Goal: Task Accomplishment & Management: Manage account settings

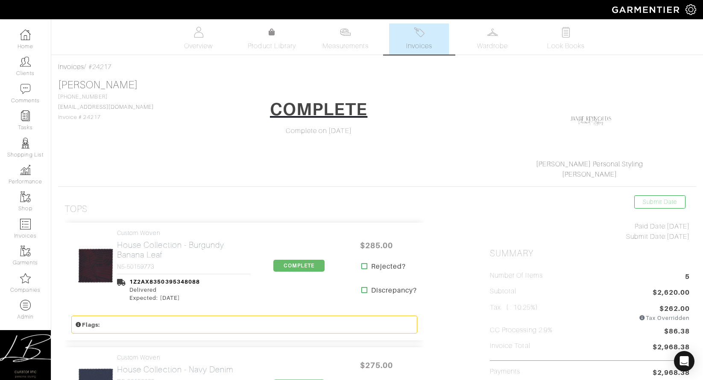
click at [393, 45] on link "Invoices" at bounding box center [419, 38] width 60 height 31
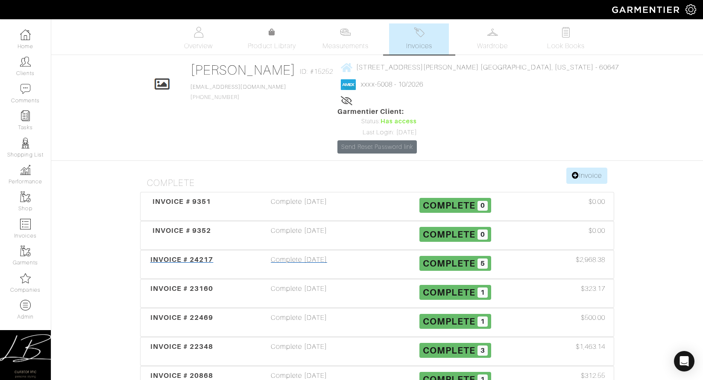
click at [207, 256] on span "INVOICE # 24217" at bounding box center [181, 260] width 63 height 8
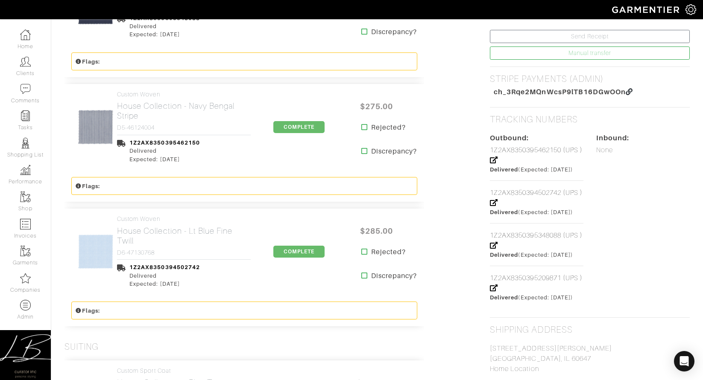
scroll to position [380, 0]
click at [146, 237] on h2 "House Collection - Lt Blue Fine Twill" at bounding box center [184, 235] width 134 height 20
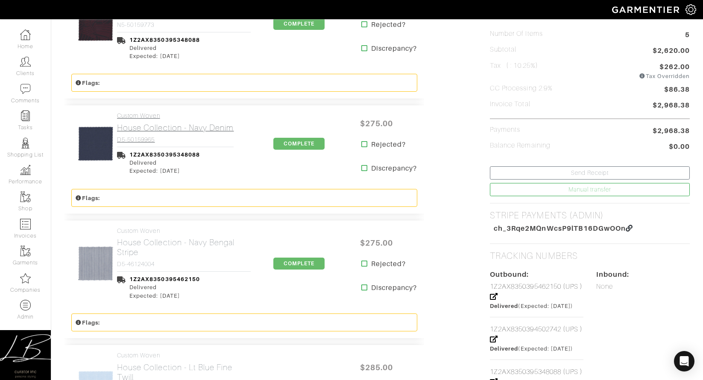
click at [171, 127] on h2 "House Collection - Navy Denim" at bounding box center [175, 128] width 117 height 10
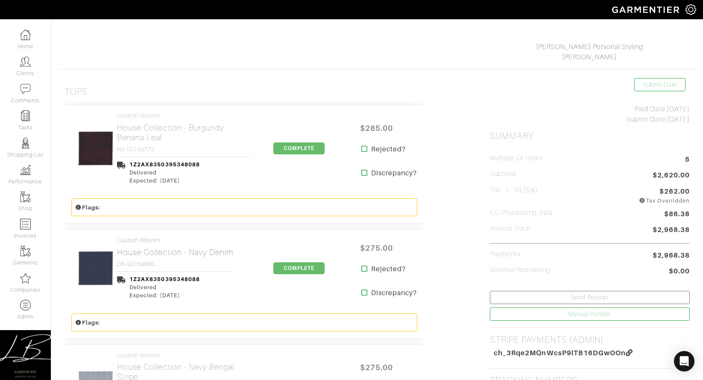
scroll to position [114, 0]
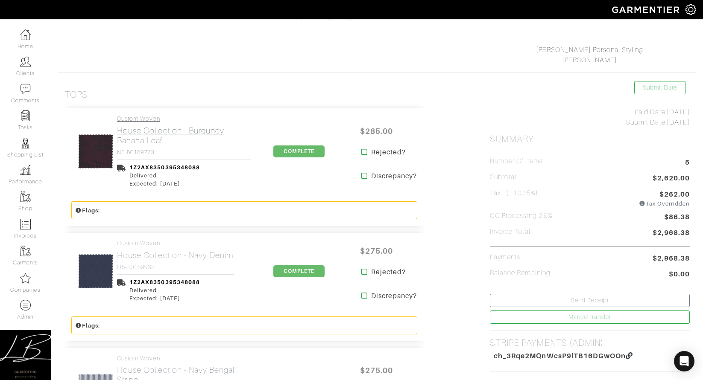
click at [169, 137] on h2 "House Collection - Burgundy Banana Leaf" at bounding box center [184, 136] width 134 height 20
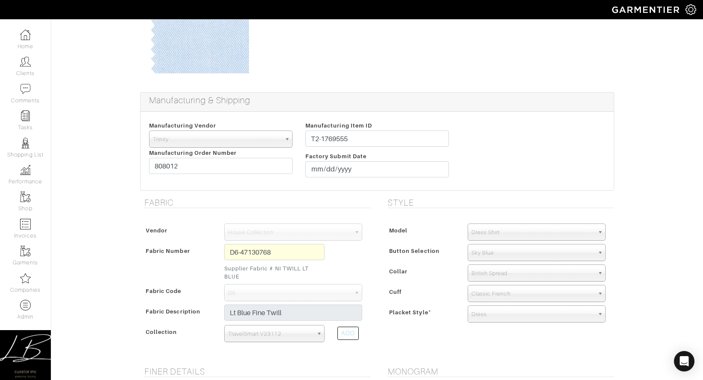
scroll to position [95, 0]
drag, startPoint x: 240, startPoint y: 159, endPoint x: 240, endPoint y: 154, distance: 5.6
click at [240, 154] on div "Manufacturing Vendor Trinity London UMS W. Kleinberg Trands YZ Red Collar Other…" at bounding box center [221, 149] width 156 height 61
drag, startPoint x: 391, startPoint y: 140, endPoint x: 391, endPoint y: 128, distance: 11.5
click at [391, 128] on div "Manufacturing Item ID T2-1769555 Factory Submit Date 2025-07-31" at bounding box center [377, 149] width 156 height 61
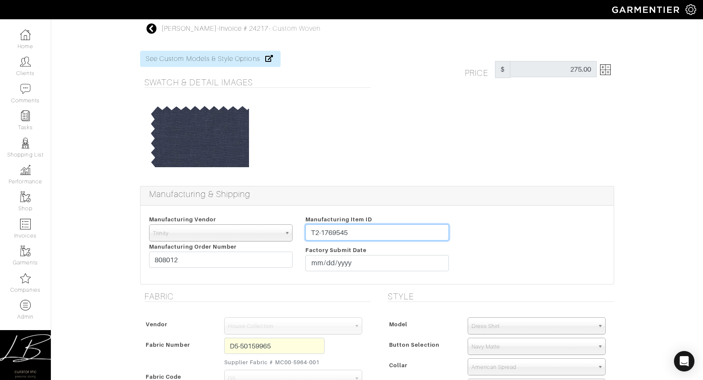
drag, startPoint x: 373, startPoint y: 231, endPoint x: 374, endPoint y: 218, distance: 13.3
click at [372, 219] on div "Manufacturing Item ID T2-1769545 Factory Submit Date 2025-07-31" at bounding box center [377, 244] width 156 height 61
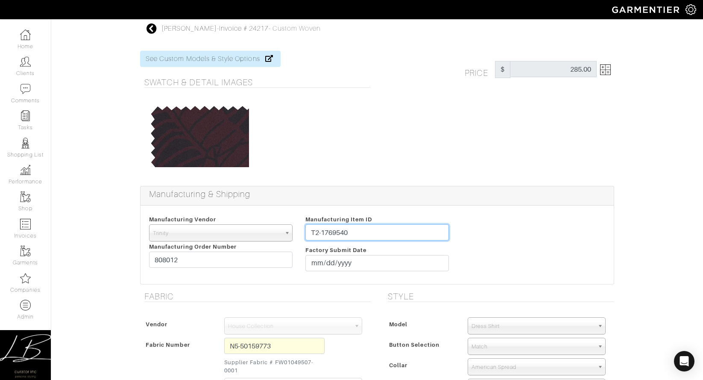
drag, startPoint x: 365, startPoint y: 236, endPoint x: 365, endPoint y: 226, distance: 9.8
click at [365, 226] on input "T2-1769540" at bounding box center [376, 233] width 143 height 16
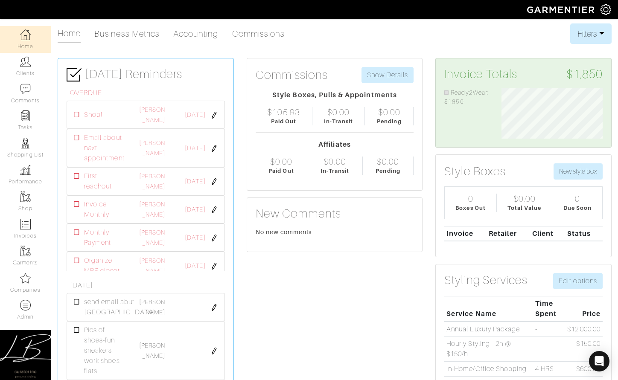
scroll to position [426908, 426845]
drag, startPoint x: 517, startPoint y: 171, endPoint x: 445, endPoint y: 175, distance: 72.3
click at [445, 175] on div "Style Boxes New style box" at bounding box center [523, 172] width 158 height 16
click at [445, 175] on h3 "Style Boxes" at bounding box center [474, 171] width 61 height 15
drag, startPoint x: 445, startPoint y: 175, endPoint x: 524, endPoint y: 167, distance: 79.8
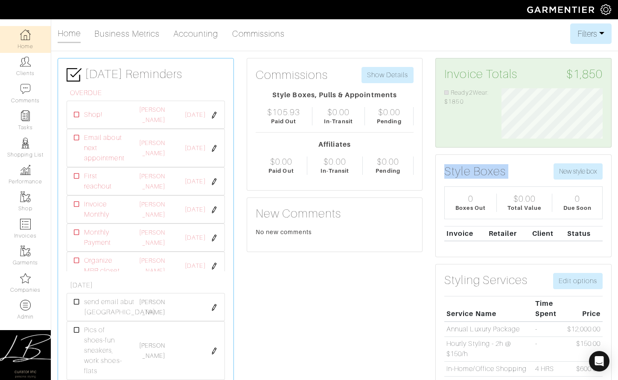
click at [503, 169] on h3 "Style Boxes" at bounding box center [474, 171] width 61 height 15
click at [526, 167] on div "Style Boxes New style box" at bounding box center [523, 172] width 158 height 16
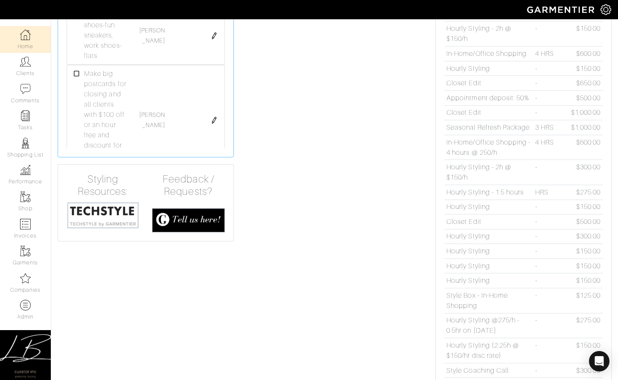
scroll to position [317, 0]
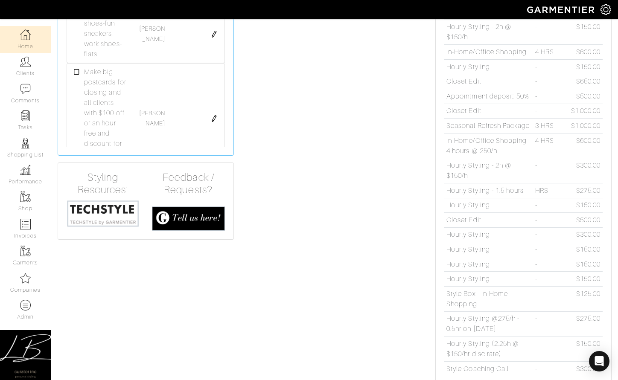
click at [118, 210] on img at bounding box center [103, 214] width 73 height 28
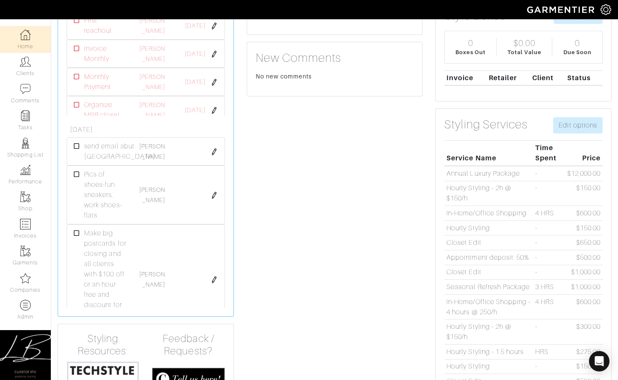
scroll to position [0, 0]
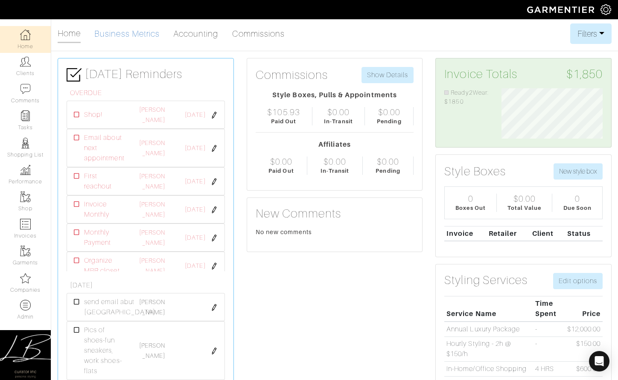
click at [116, 36] on link "Business Metrics" at bounding box center [126, 33] width 65 height 17
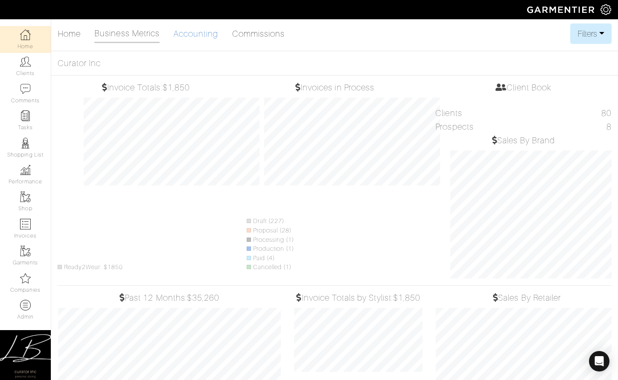
click at [211, 29] on link "Accounting" at bounding box center [195, 33] width 45 height 17
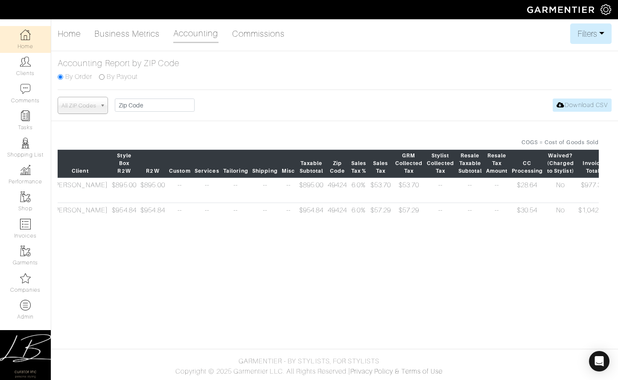
scroll to position [0, 136]
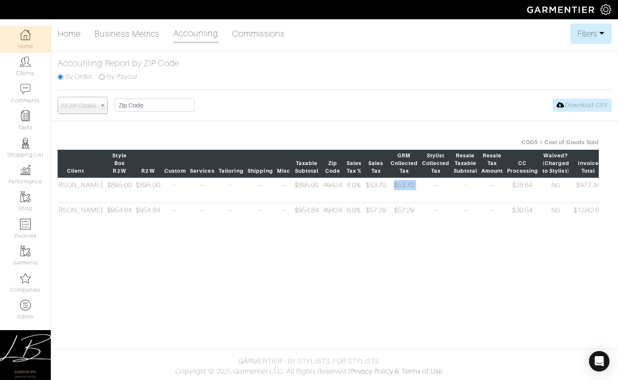
drag, startPoint x: 365, startPoint y: 191, endPoint x: 332, endPoint y: 193, distance: 32.5
click at [332, 193] on tr "09/10/25 4:57pm #24458 Lisa Bubes Cory Van Rhee $895.00 $895.00 -- -- -- -- -- …" at bounding box center [354, 190] width 864 height 25
click at [389, 193] on td "$53.70" at bounding box center [405, 190] width 32 height 25
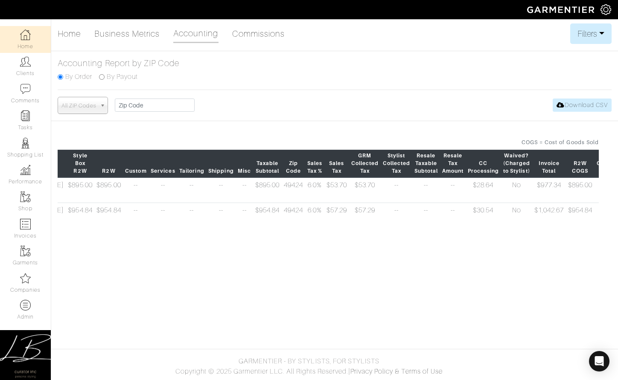
scroll to position [0, 176]
drag, startPoint x: 345, startPoint y: 193, endPoint x: 326, endPoint y: 194, distance: 19.3
click at [380, 194] on td "--" at bounding box center [396, 190] width 32 height 25
drag, startPoint x: 336, startPoint y: 193, endPoint x: 330, endPoint y: 193, distance: 6.8
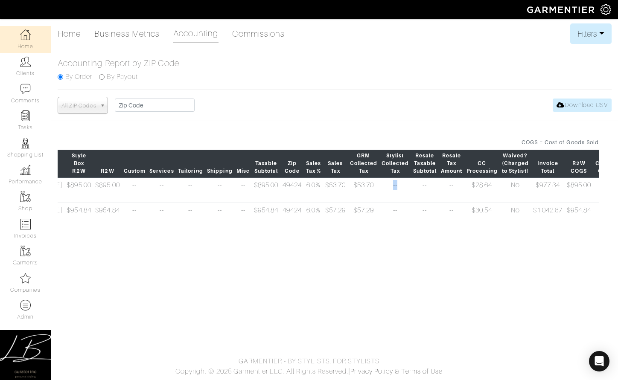
click at [380, 193] on td "--" at bounding box center [396, 190] width 32 height 25
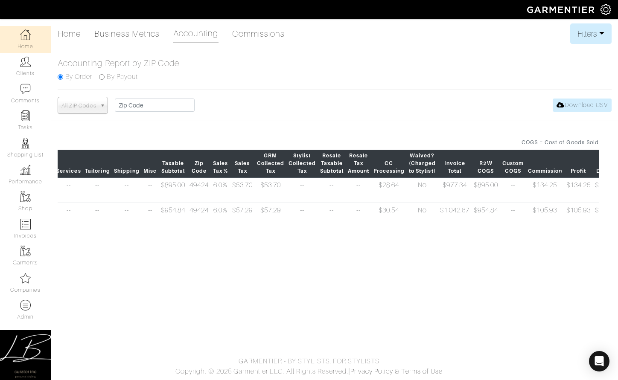
scroll to position [0, 272]
drag, startPoint x: 564, startPoint y: 228, endPoint x: 536, endPoint y: 231, distance: 28.0
click at [590, 228] on td "$105.92" at bounding box center [604, 215] width 29 height 25
drag, startPoint x: 543, startPoint y: 253, endPoint x: 473, endPoint y: 242, distance: 70.0
click at [590, 228] on td "$105.92" at bounding box center [604, 215] width 29 height 25
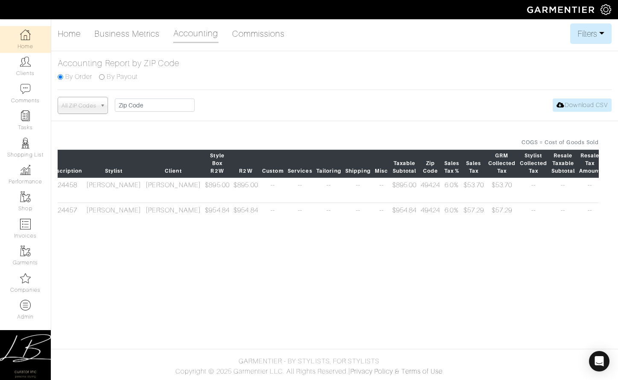
scroll to position [0, 0]
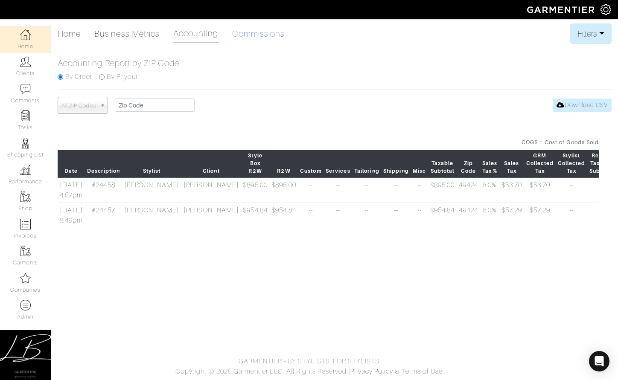
click at [241, 35] on link "Commissions" at bounding box center [258, 33] width 53 height 17
select select
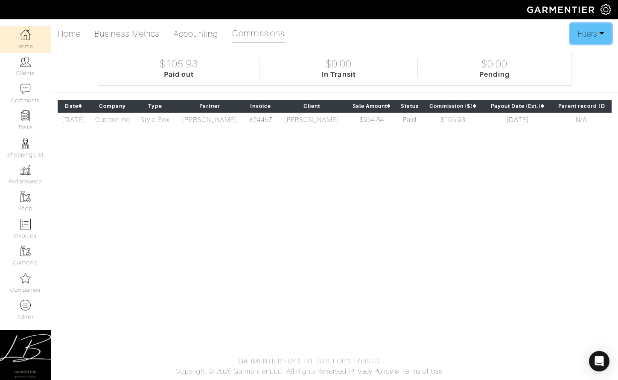
click at [579, 36] on button "Filters" at bounding box center [590, 33] width 41 height 20
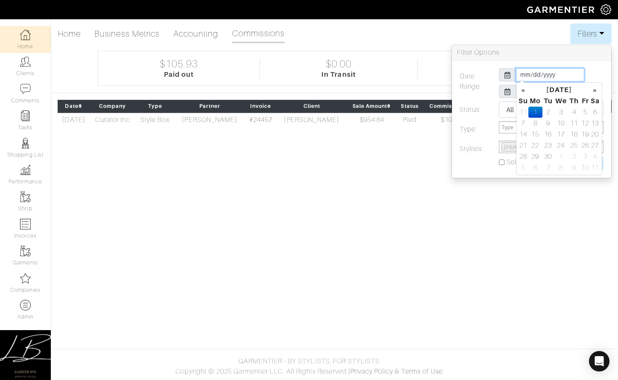
click at [543, 74] on input "2025-09-01" at bounding box center [550, 74] width 68 height 13
type input "2024-09-01"
click at [571, 58] on h3 "Filter Options" at bounding box center [531, 52] width 159 height 15
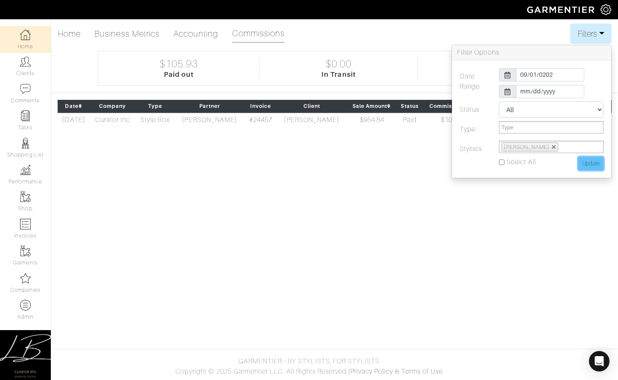
click at [583, 163] on input "Update" at bounding box center [591, 163] width 25 height 13
type input "Update"
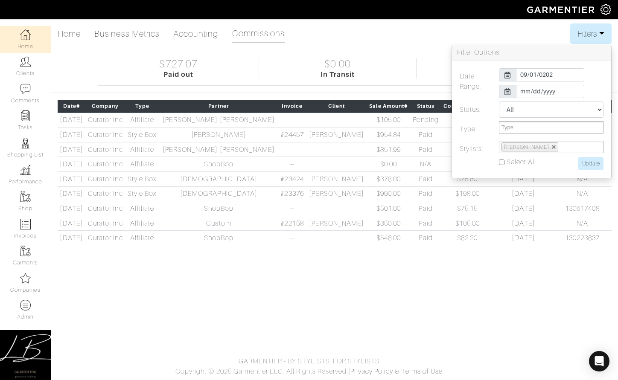
click at [531, 31] on div "Home Business Metrics Accounting Commissions Filters Filter Options Date Range:…" at bounding box center [335, 33] width 554 height 20
drag, startPoint x: 582, startPoint y: 35, endPoint x: 576, endPoint y: 36, distance: 6.4
click at [582, 35] on button "Filters" at bounding box center [590, 33] width 41 height 20
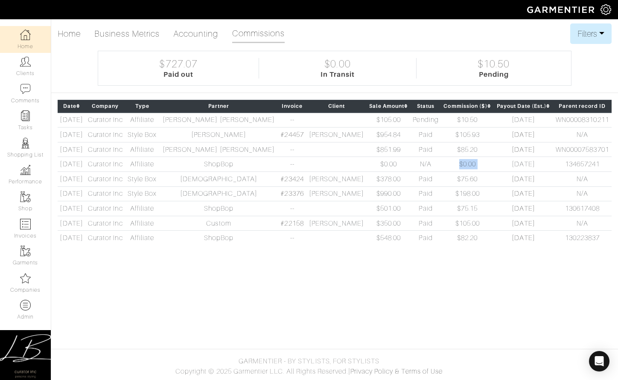
drag, startPoint x: 478, startPoint y: 160, endPoint x: 422, endPoint y: 164, distance: 56.0
click at [422, 164] on tr "06/10/2025 Curator Inc Affiliate ShopBop -- $0.00 N/A $0.00 06/10/25 134657241" at bounding box center [335, 164] width 554 height 15
click at [441, 164] on td "$0.00" at bounding box center [467, 164] width 53 height 15
drag, startPoint x: 382, startPoint y: 164, endPoint x: 350, endPoint y: 164, distance: 32.0
click at [367, 164] on td "$0.00" at bounding box center [389, 164] width 44 height 15
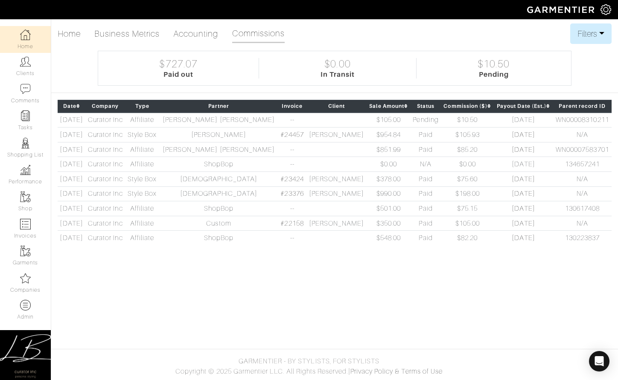
click at [367, 164] on td "$0.00" at bounding box center [389, 164] width 44 height 15
drag, startPoint x: 336, startPoint y: 120, endPoint x: 371, endPoint y: 119, distance: 35.4
click at [372, 119] on td "$105.00" at bounding box center [389, 120] width 44 height 15
drag, startPoint x: 425, startPoint y: 118, endPoint x: 474, endPoint y: 118, distance: 49.1
click at [474, 118] on td "$10.50" at bounding box center [467, 120] width 53 height 15
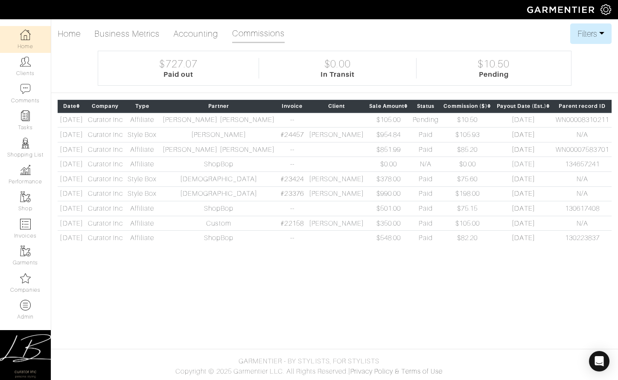
click at [474, 132] on td "$105.93" at bounding box center [467, 135] width 53 height 15
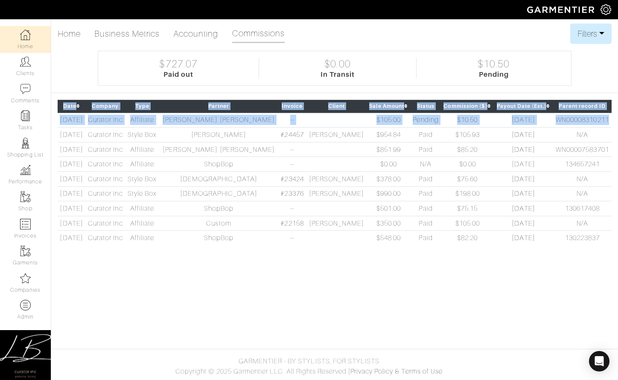
drag, startPoint x: 546, startPoint y: 116, endPoint x: 614, endPoint y: 117, distance: 68.8
click at [614, 117] on div "Date Company Type Partner Invoice Client Sale Amount Status Commission ($) Payo…" at bounding box center [334, 173] width 567 height 146
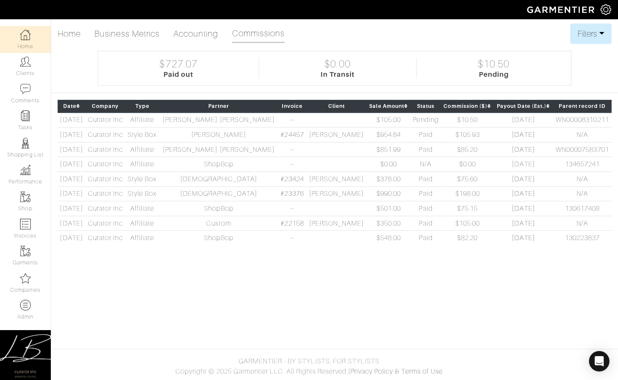
click at [595, 80] on div "Home Business Metrics Accounting Commissions Filters Filter Options Date Range:…" at bounding box center [309, 137] width 618 height 229
drag, startPoint x: 480, startPoint y: 66, endPoint x: 526, endPoint y: 64, distance: 45.7
click at [526, 64] on div "$10.50 Pending" at bounding box center [494, 68] width 155 height 20
drag, startPoint x: 414, startPoint y: 35, endPoint x: 408, endPoint y: 60, distance: 25.1
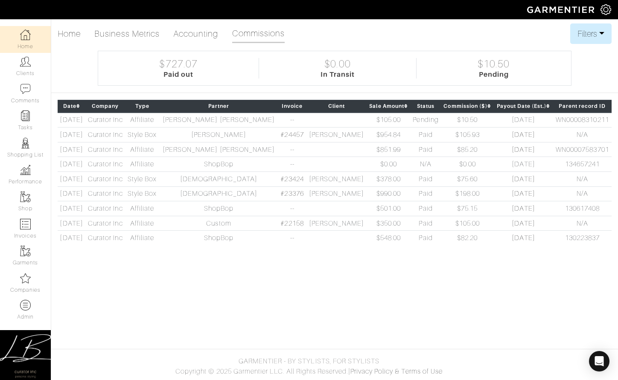
click at [414, 35] on div "Home Business Metrics Accounting Commissions Filters Filter Options Date Range:…" at bounding box center [335, 33] width 554 height 20
click at [42, 69] on link "Clients" at bounding box center [25, 66] width 51 height 27
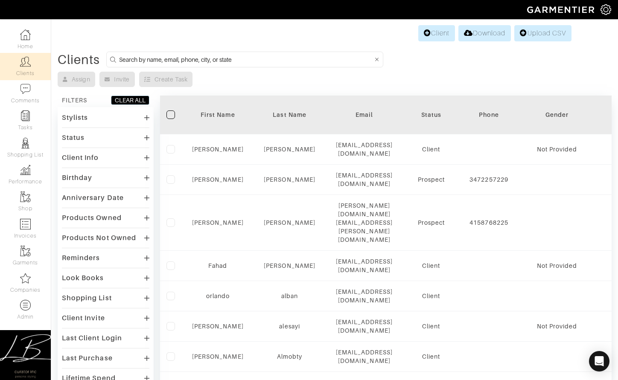
click at [102, 118] on div "Stylists" at bounding box center [106, 117] width 88 height 12
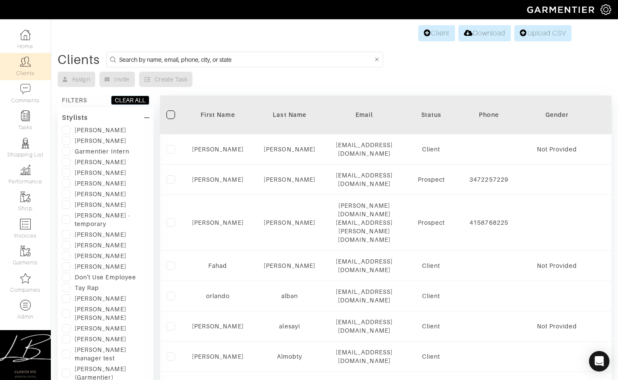
click at [102, 118] on div "Stylists" at bounding box center [106, 117] width 88 height 12
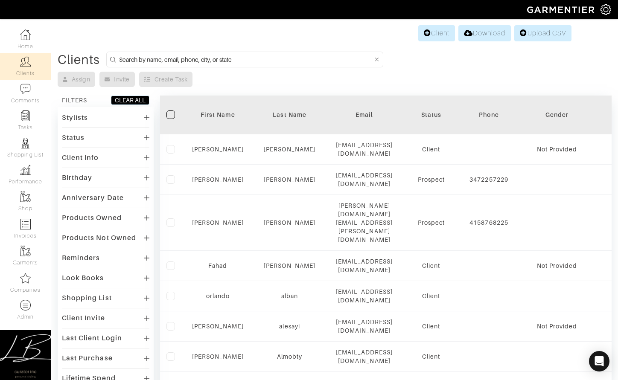
click at [97, 135] on div "Status" at bounding box center [106, 138] width 88 height 12
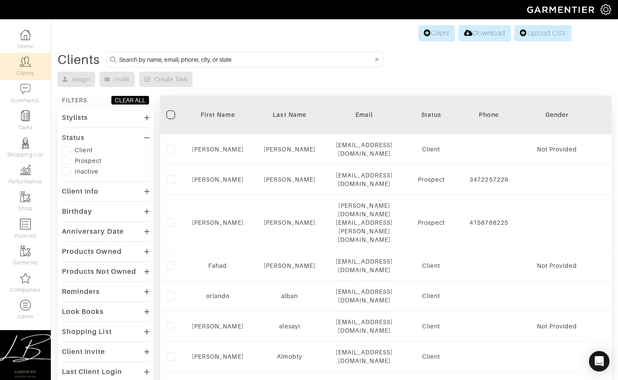
click at [316, 35] on div "Client Download Upload CSV" at bounding box center [335, 33] width 474 height 16
click at [100, 140] on div "Status" at bounding box center [106, 138] width 88 height 12
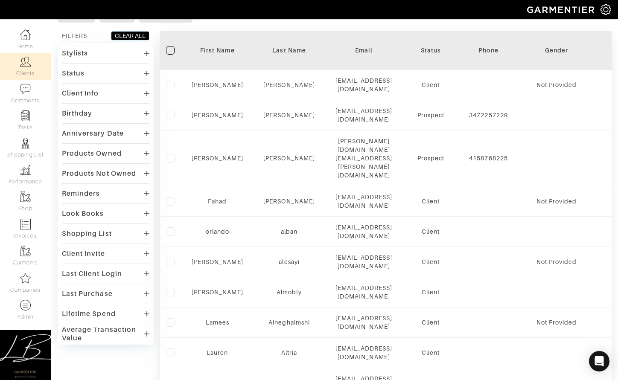
scroll to position [65, 0]
click at [97, 189] on div "Reminders" at bounding box center [81, 193] width 38 height 9
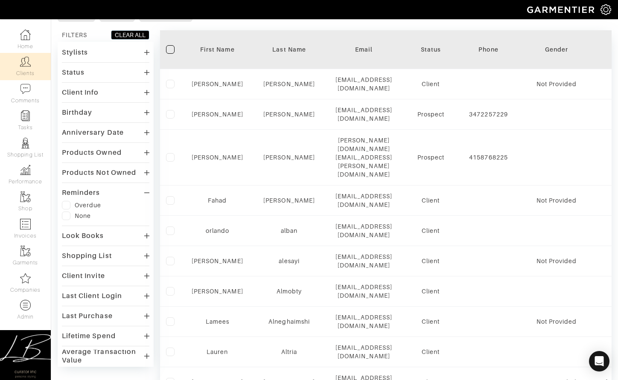
click at [91, 193] on div "Reminders" at bounding box center [81, 193] width 38 height 9
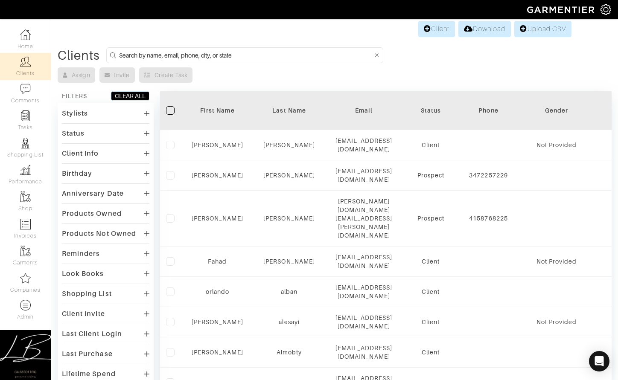
scroll to position [2, 0]
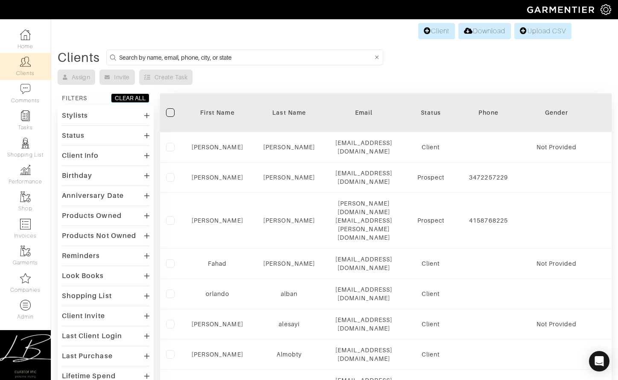
click at [94, 174] on div "Birthday" at bounding box center [106, 176] width 88 height 12
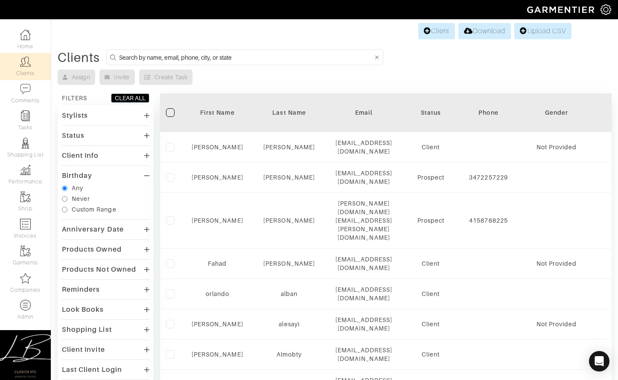
click at [94, 174] on div "Birthday" at bounding box center [106, 176] width 88 height 12
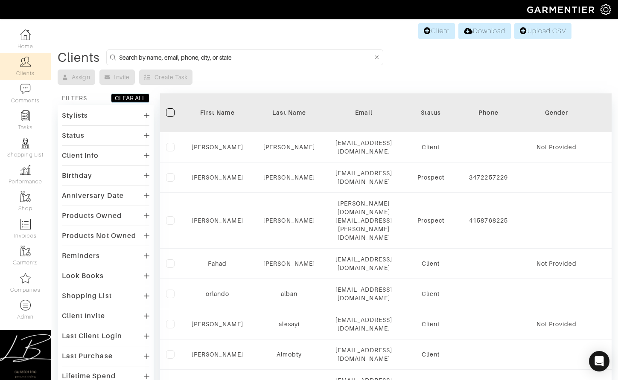
click at [95, 153] on div "Client Info" at bounding box center [80, 156] width 37 height 9
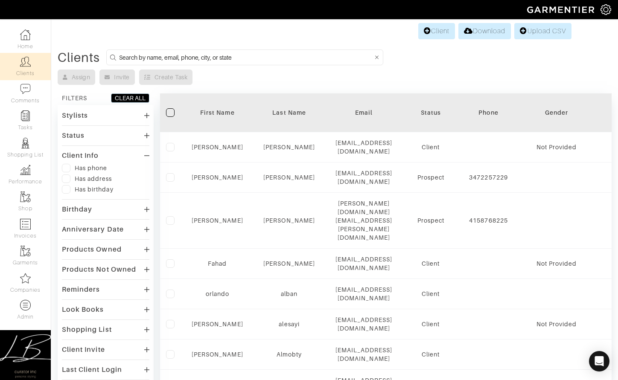
scroll to position [3, 0]
click at [90, 152] on div "Client Info" at bounding box center [80, 155] width 37 height 9
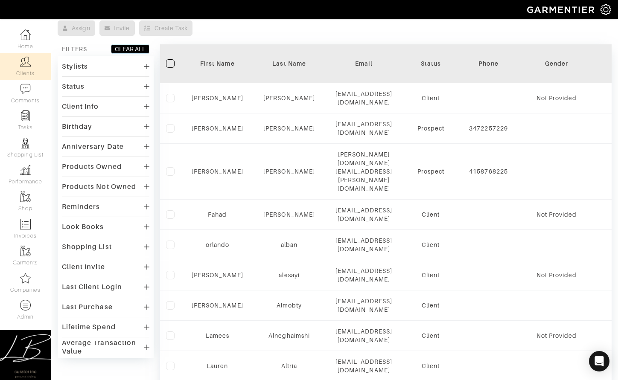
scroll to position [52, 0]
click at [97, 228] on div "Look Books" at bounding box center [83, 226] width 42 height 9
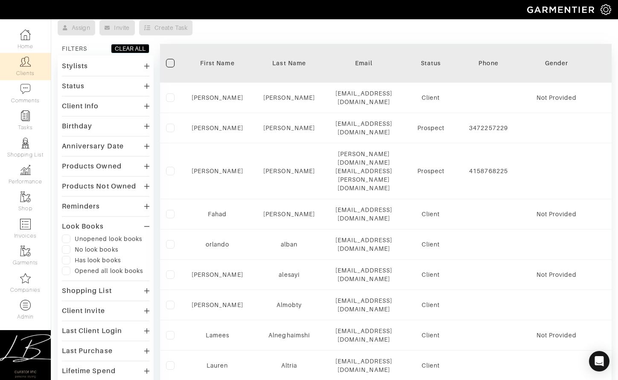
click at [97, 228] on div "Look Books" at bounding box center [83, 226] width 42 height 9
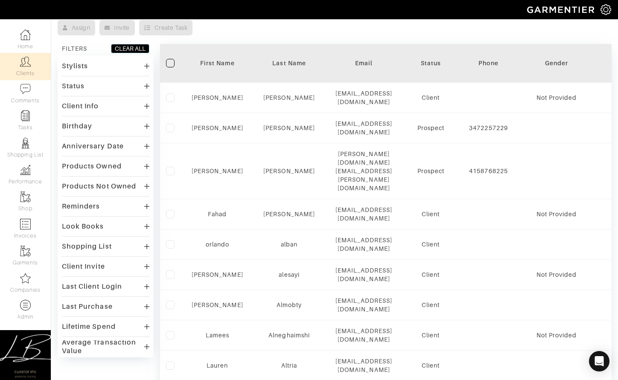
click at [96, 243] on div "Shopping List" at bounding box center [87, 247] width 50 height 9
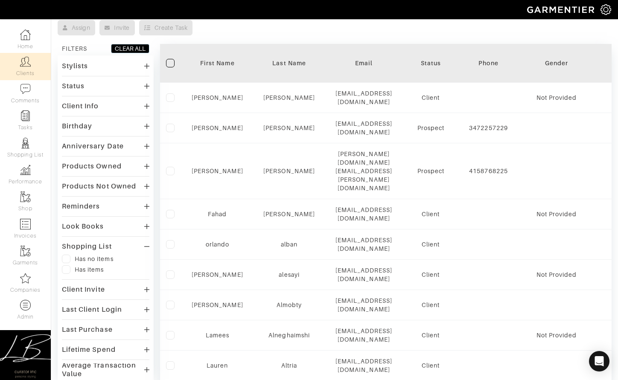
click at [97, 241] on div "Shopping List" at bounding box center [106, 246] width 88 height 12
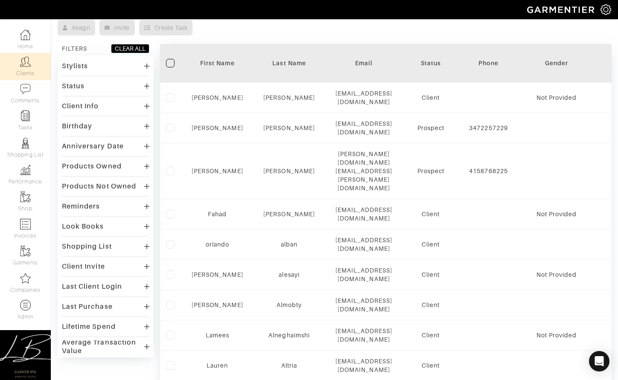
click at [91, 281] on div "Last Client Login" at bounding box center [106, 287] width 88 height 12
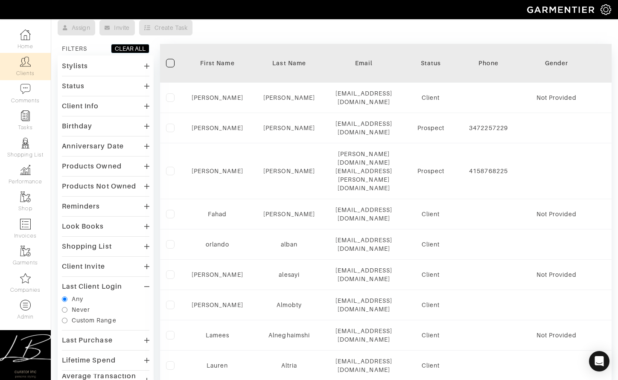
click at [92, 281] on div "Last Client Login" at bounding box center [106, 287] width 88 height 12
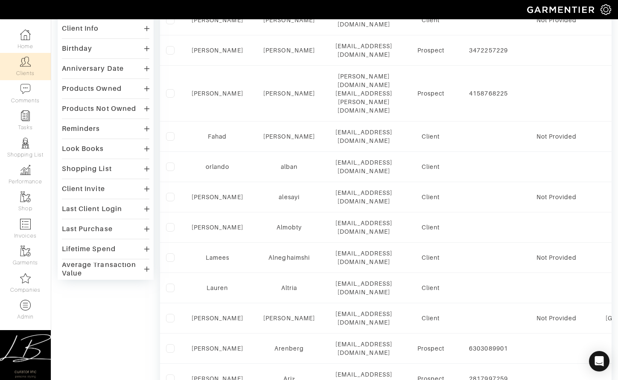
scroll to position [130, 0]
click at [93, 226] on div "Last Purchase" at bounding box center [87, 228] width 51 height 9
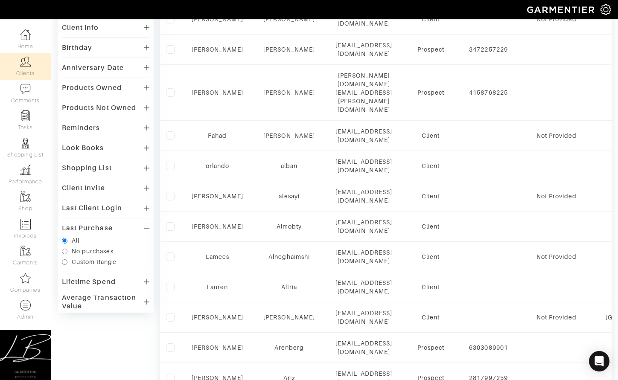
click at [99, 223] on div "Last Purchase" at bounding box center [106, 228] width 88 height 12
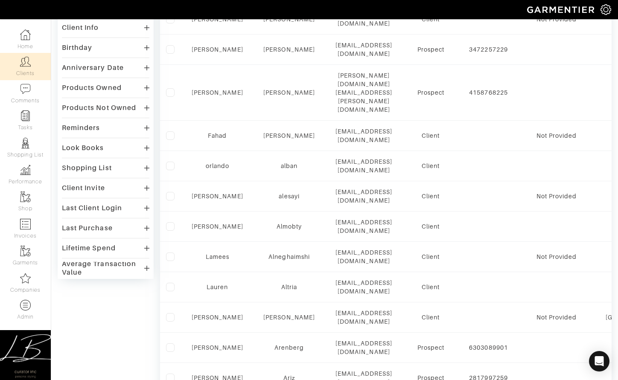
click at [102, 250] on div "Lifetime Spend" at bounding box center [89, 248] width 54 height 9
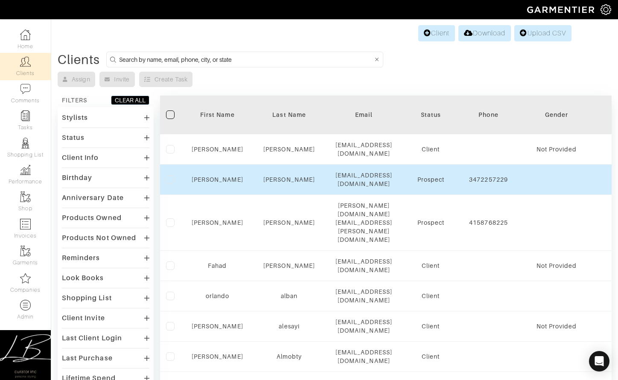
scroll to position [0, 1]
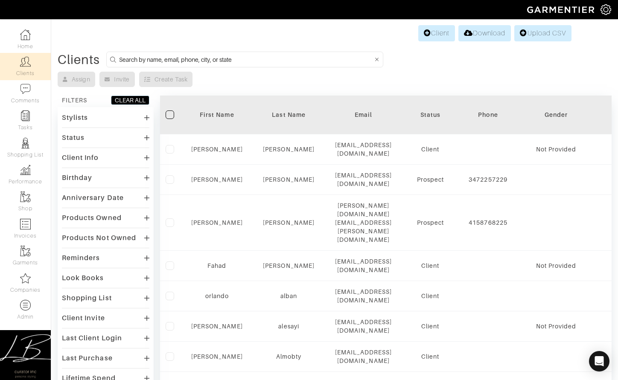
click at [275, 72] on div "Assign Invite Create Task" at bounding box center [335, 79] width 554 height 15
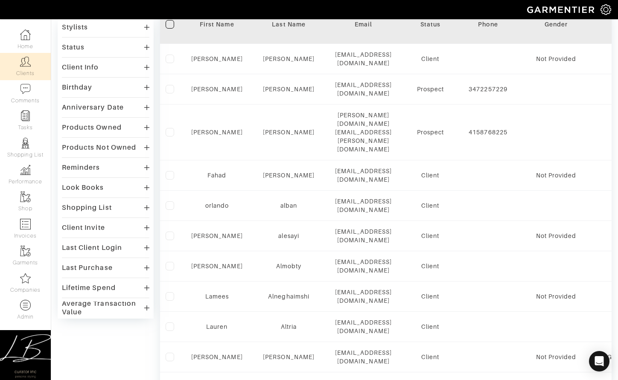
scroll to position [92, 0]
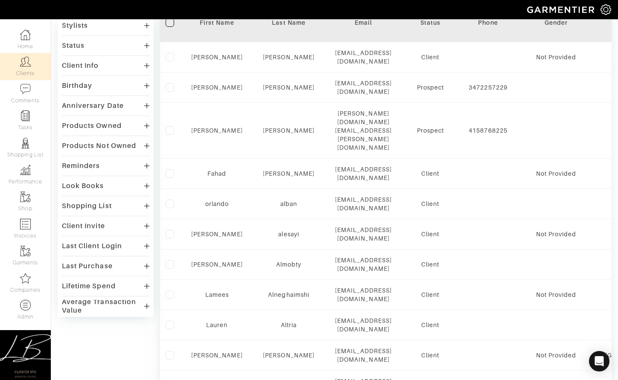
click at [111, 265] on div "Last Purchase" at bounding box center [87, 266] width 51 height 9
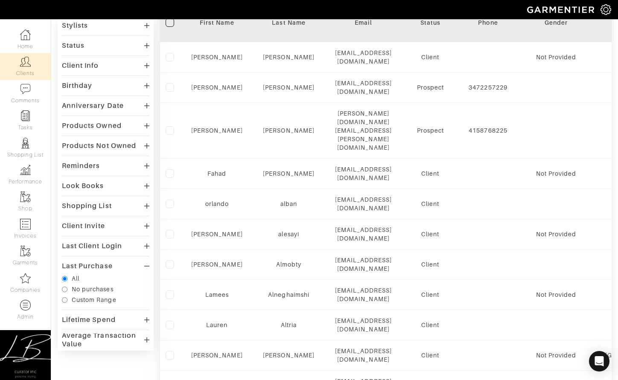
click at [82, 300] on div "Custom Range" at bounding box center [94, 300] width 45 height 9
click at [67, 300] on input "Custom Range" at bounding box center [65, 301] width 6 height 6
radio input "true"
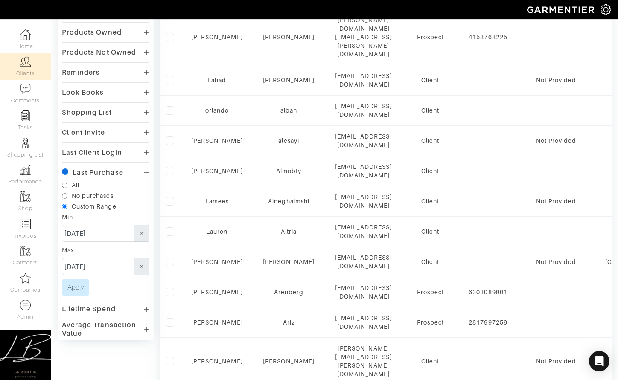
scroll to position [193, 0]
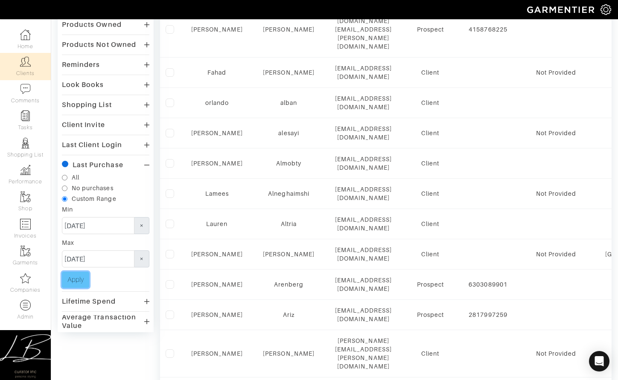
click at [82, 285] on button "Apply" at bounding box center [75, 280] width 27 height 16
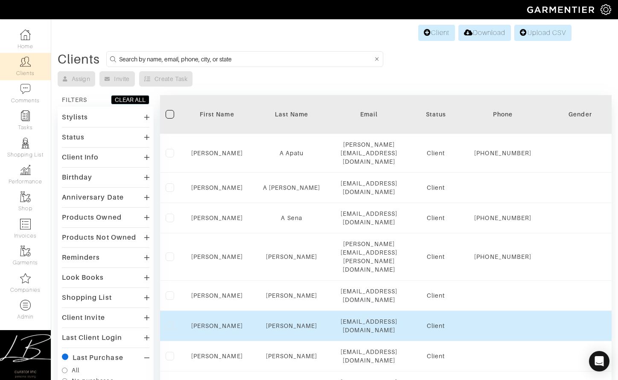
scroll to position [0, 0]
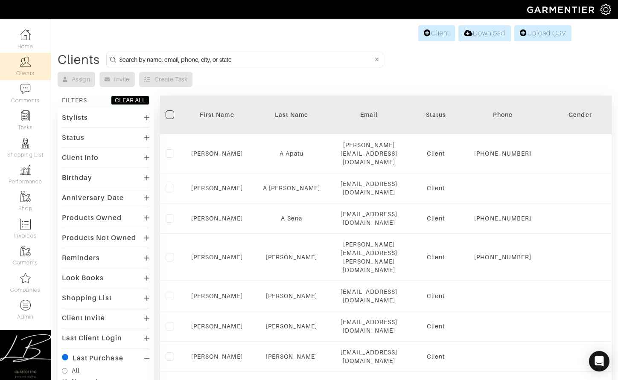
click at [170, 116] on label at bounding box center [170, 115] width 9 height 9
click at [0, 0] on input "checkbox" at bounding box center [0, 0] width 0 height 0
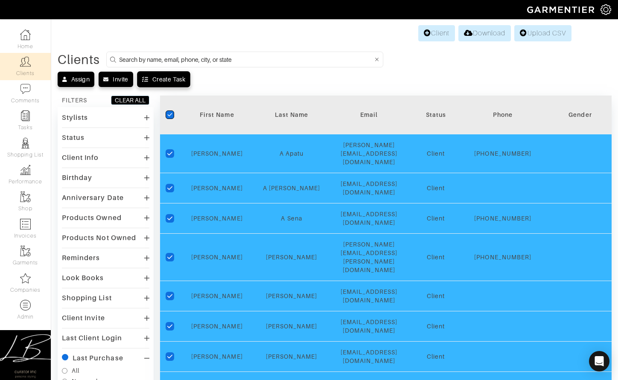
click at [162, 80] on div "Create Task" at bounding box center [168, 79] width 33 height 9
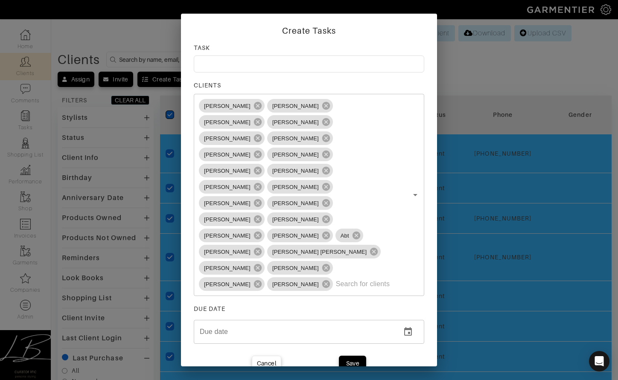
drag, startPoint x: 193, startPoint y: 78, endPoint x: 208, endPoint y: 84, distance: 16.5
click at [194, 79] on div "Create Tasks TASK CLIENTS Sally A Apatu Tracy A Reeder Valerie A Sena Carlyn Aa…" at bounding box center [309, 199] width 256 height 371
click at [224, 73] on input at bounding box center [309, 64] width 231 height 17
type input "Reach out for new shopping session"
click at [272, 359] on div "Cancel" at bounding box center [266, 363] width 19 height 9
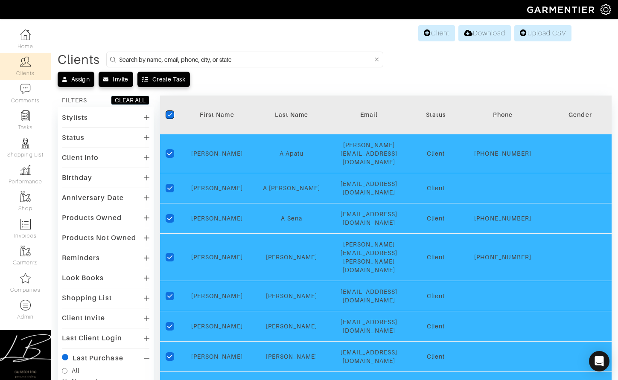
click at [172, 113] on icon "checkedIcon" at bounding box center [169, 114] width 5 height 5
click at [0, 0] on input "checkedIcon" at bounding box center [0, 0] width 0 height 0
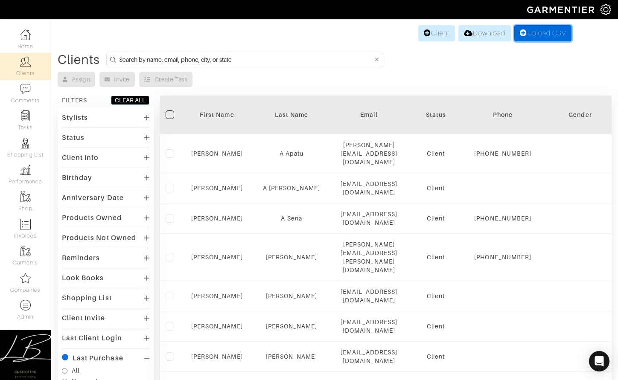
click at [526, 31] on link "Upload CSV" at bounding box center [542, 33] width 57 height 16
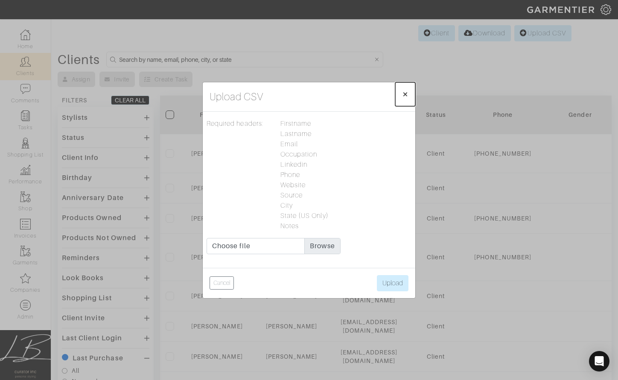
click at [405, 94] on span "×" at bounding box center [405, 94] width 6 height 12
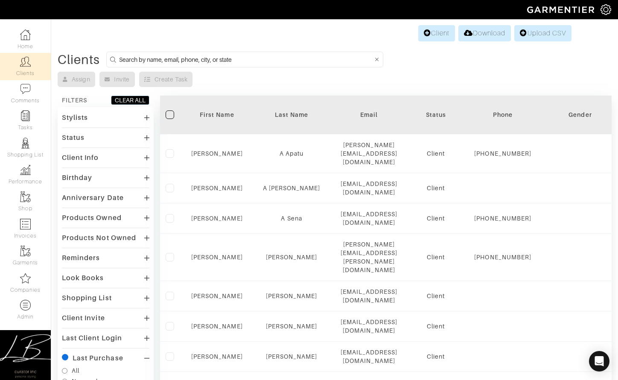
click at [439, 67] on div "Clients" at bounding box center [335, 60] width 554 height 16
click at [261, 78] on div "Assign Invite Create Task" at bounding box center [335, 79] width 554 height 15
click at [196, 36] on div "Client Download Upload CSV" at bounding box center [335, 33] width 474 height 16
click at [33, 114] on link "Tasks" at bounding box center [25, 120] width 51 height 27
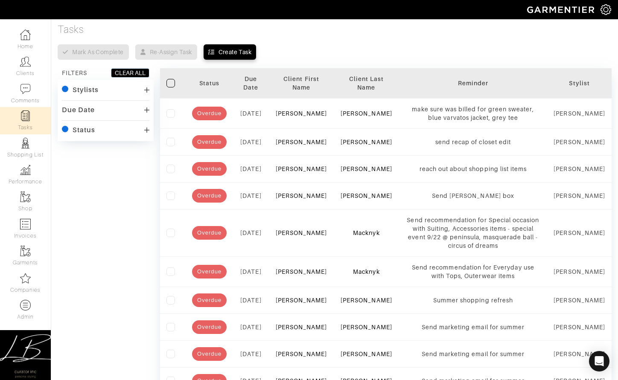
click at [96, 109] on div "Due Date" at bounding box center [106, 110] width 88 height 12
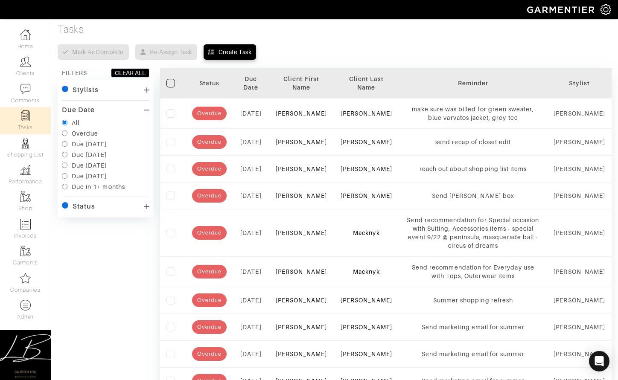
click at [96, 109] on div "Due Date" at bounding box center [106, 110] width 88 height 12
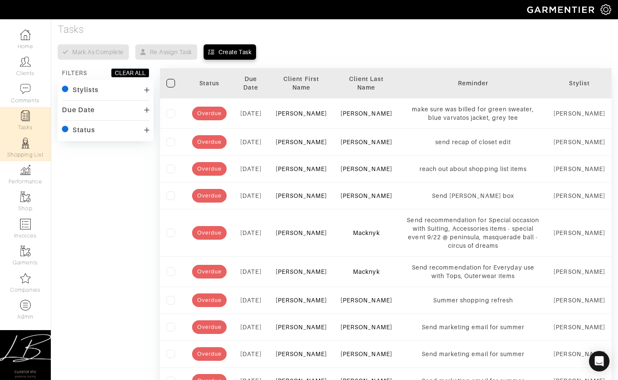
click at [14, 150] on link "Shopping List" at bounding box center [25, 147] width 51 height 27
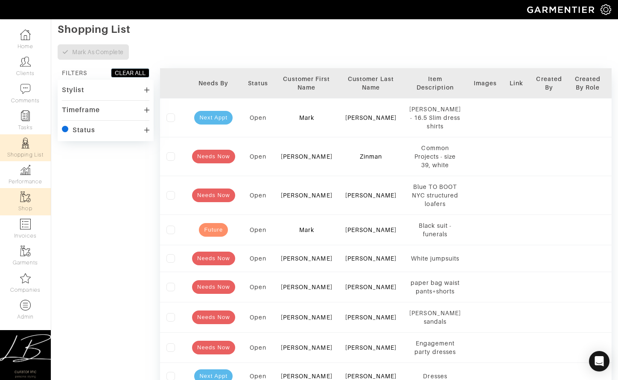
click at [17, 201] on link "Shop" at bounding box center [25, 201] width 51 height 27
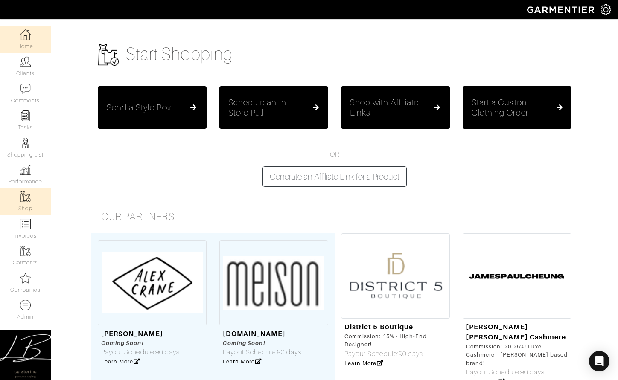
click at [26, 42] on link "Home" at bounding box center [25, 39] width 51 height 27
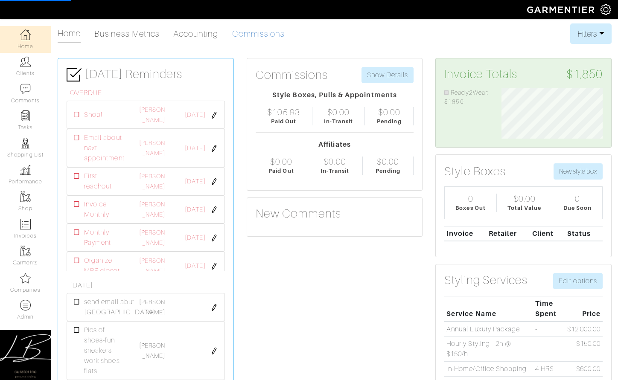
click at [242, 32] on link "Commissions" at bounding box center [258, 33] width 53 height 17
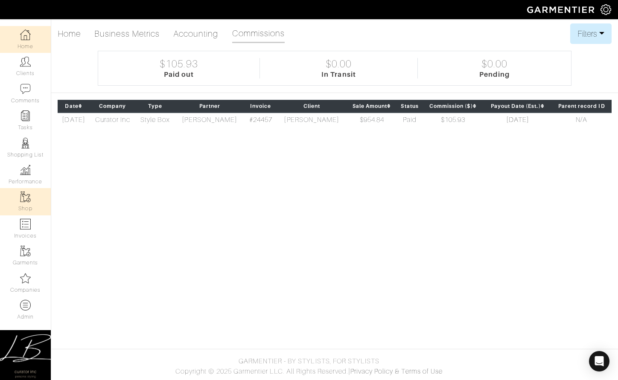
click at [30, 203] on link "Shop" at bounding box center [25, 201] width 51 height 27
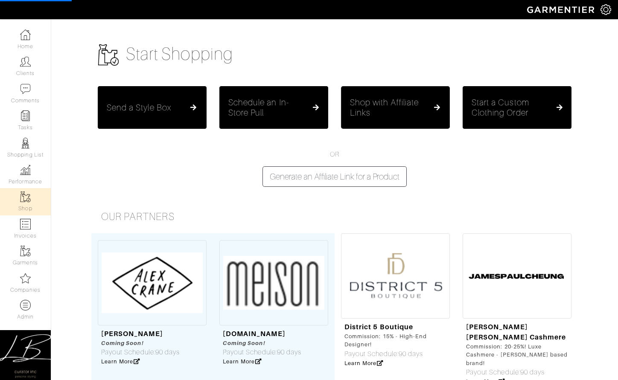
click at [391, 119] on button "Shop with Affiliate Links" at bounding box center [395, 107] width 109 height 43
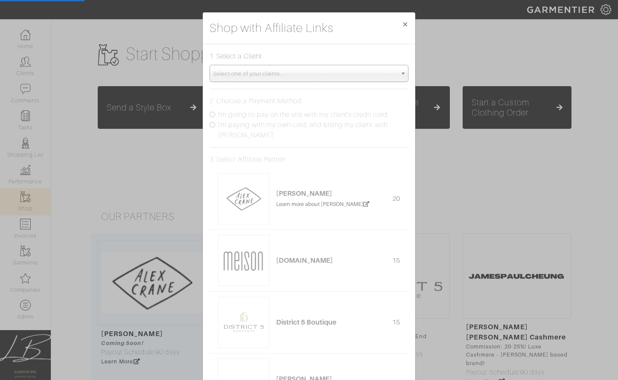
click at [311, 75] on span "Select one of your clients..." at bounding box center [305, 73] width 184 height 17
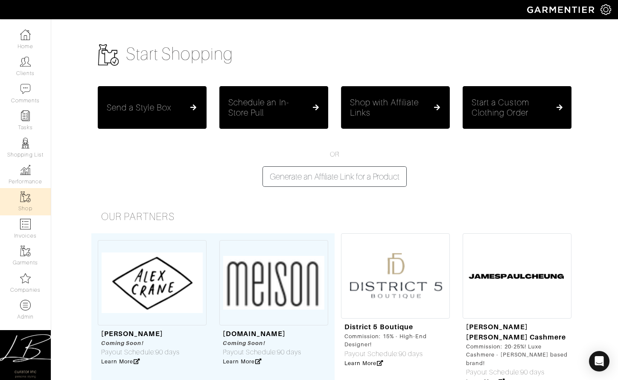
click at [365, 107] on h5 "Shop with Affiliate Links" at bounding box center [391, 107] width 83 height 20
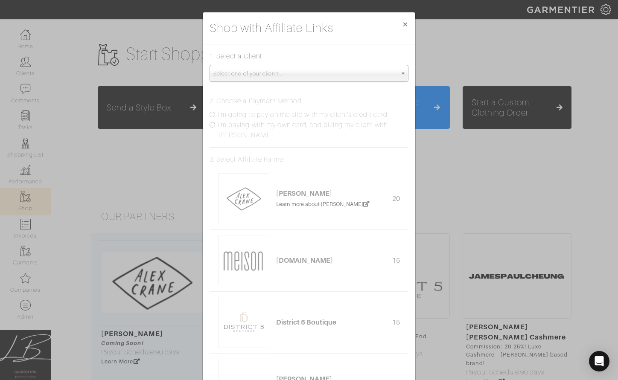
click at [284, 69] on span "Select one of your clients..." at bounding box center [305, 73] width 184 height 17
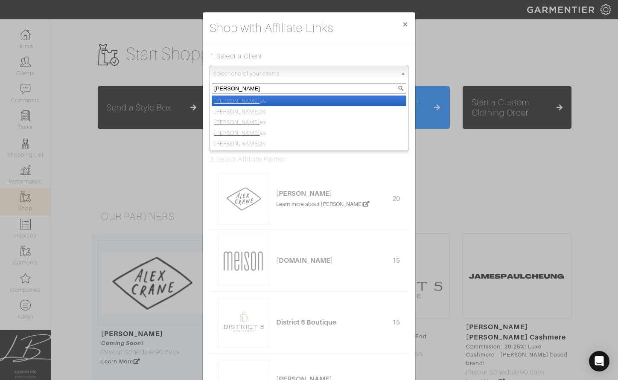
type input "lisa bubes"
select select "lisa-bubes-3bcd3479-a591-4789-80e2-90c3bcd35ba2"
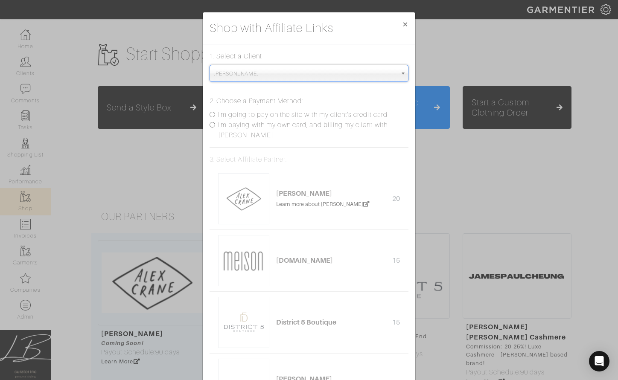
click at [283, 73] on span "Lisa Bubes" at bounding box center [305, 73] width 184 height 17
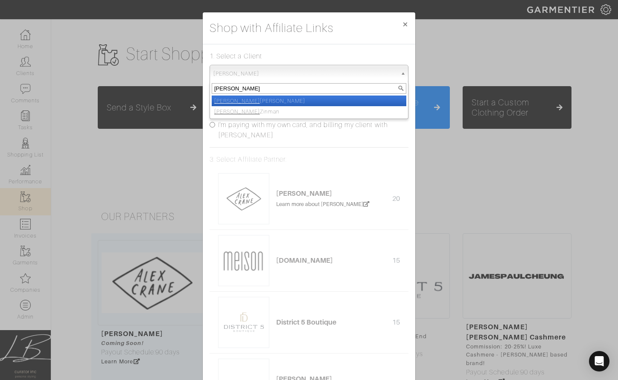
type input "lance z"
select select "lance-zinman"
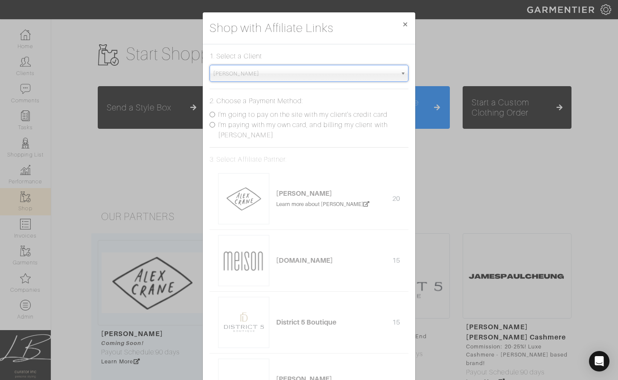
click at [251, 114] on label "I'm going to pay on the site with my client's credit card" at bounding box center [303, 115] width 170 height 10
click at [215, 114] on input "I'm going to pay on the site with my client's credit card" at bounding box center [213, 115] width 6 height 6
radio input "true"
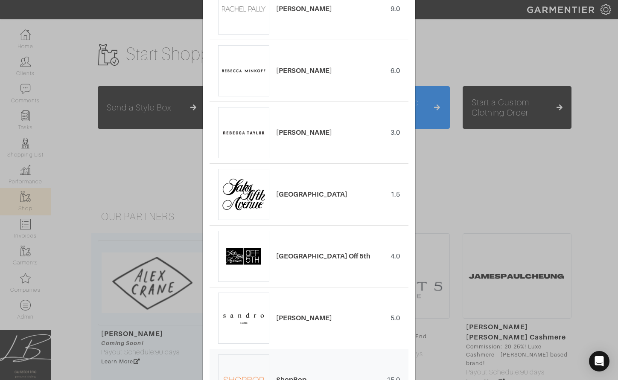
scroll to position [4386, 0]
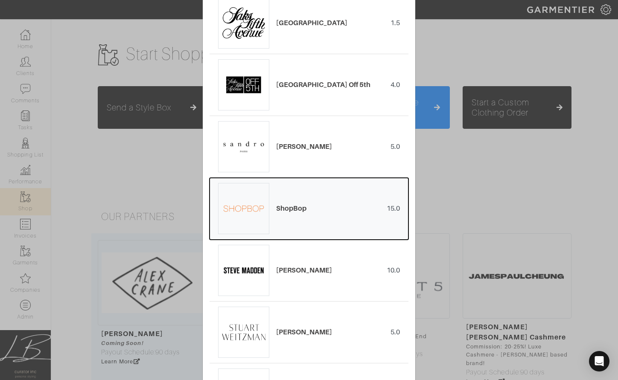
click at [313, 200] on div "ShopBop 15.0" at bounding box center [309, 208] width 182 height 51
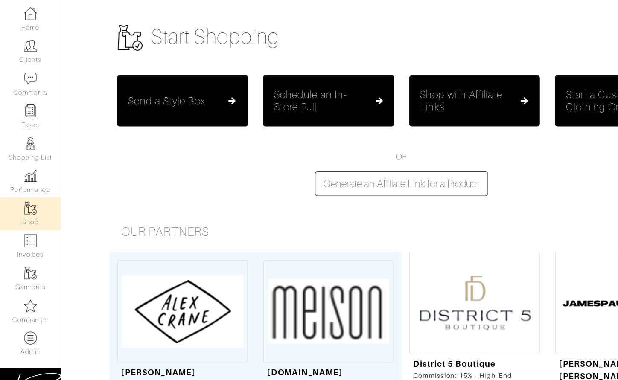
scroll to position [9, 0]
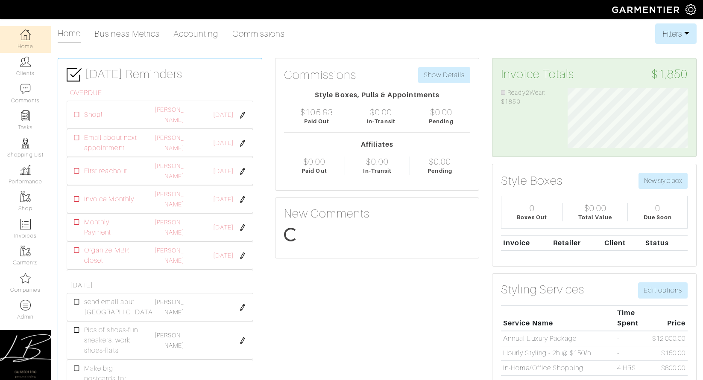
scroll to position [60, 133]
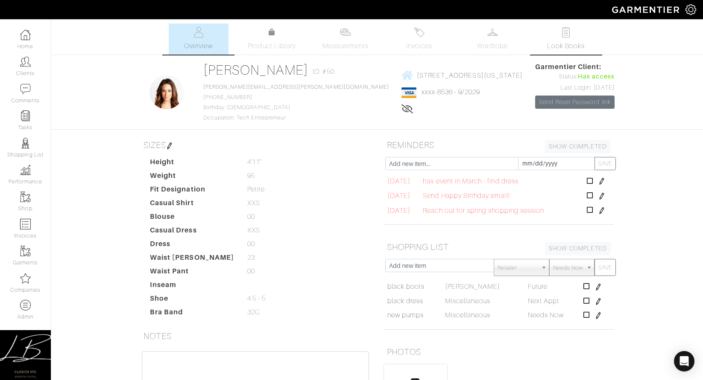
click at [567, 33] on img at bounding box center [566, 32] width 11 height 11
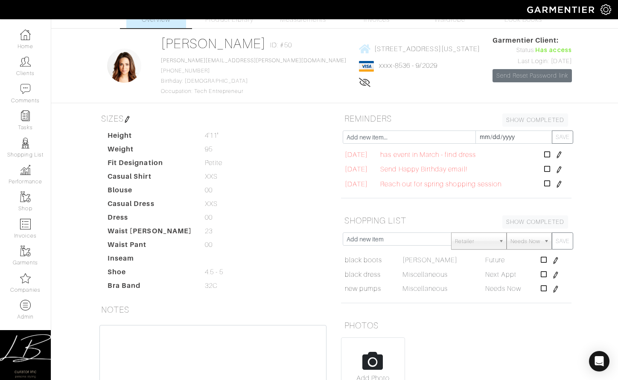
scroll to position [6, 0]
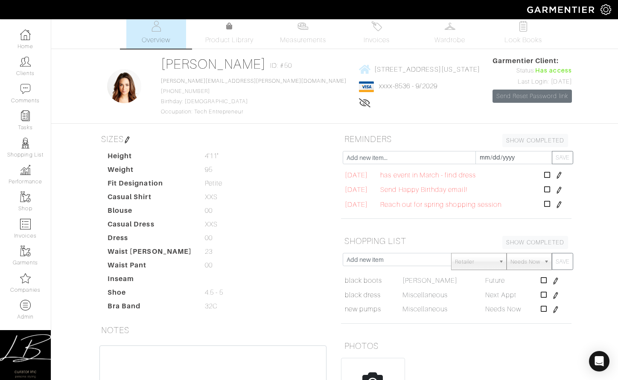
click at [374, 68] on span "[STREET_ADDRESS][US_STATE]" at bounding box center [427, 69] width 106 height 8
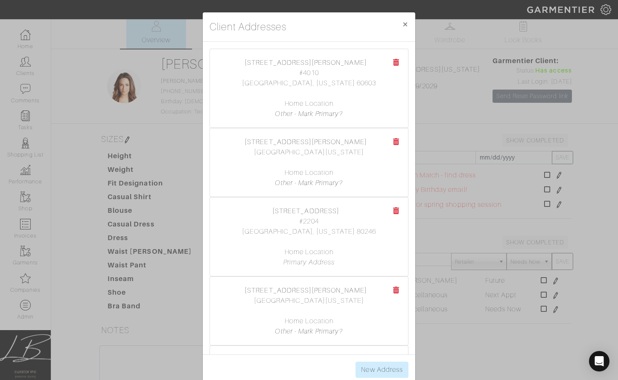
drag, startPoint x: 420, startPoint y: 75, endPoint x: 427, endPoint y: 76, distance: 7.3
click at [427, 76] on div "Client Addresses × Close 65 E. Monroe St., #4010 #4010 Chicago, Illinois 60603 …" at bounding box center [309, 190] width 618 height 380
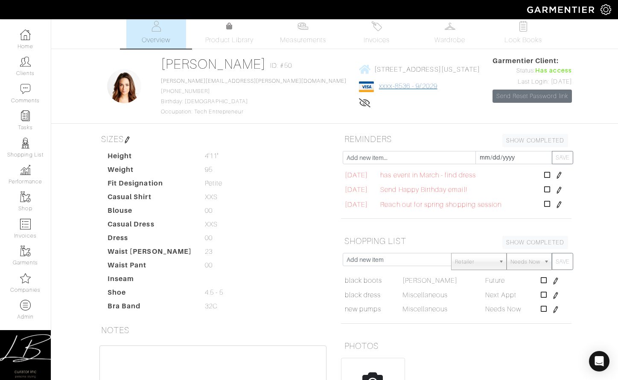
click at [379, 85] on link "xxxx-8536 - 9/2029" at bounding box center [408, 86] width 58 height 8
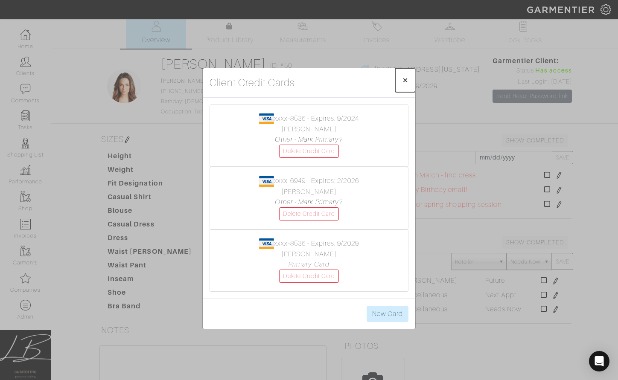
click at [403, 77] on span "×" at bounding box center [405, 80] width 6 height 12
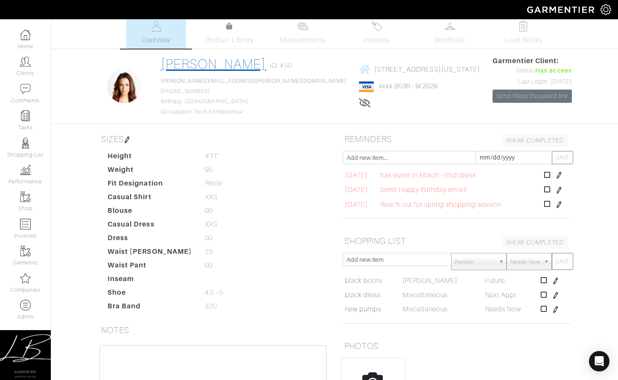
click at [191, 64] on link "[PERSON_NAME]" at bounding box center [213, 63] width 105 height 15
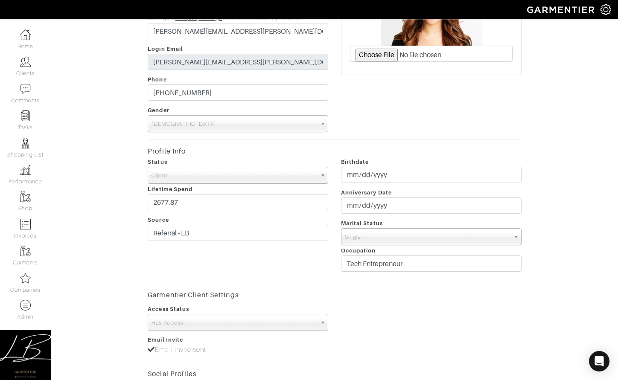
scroll to position [138, 0]
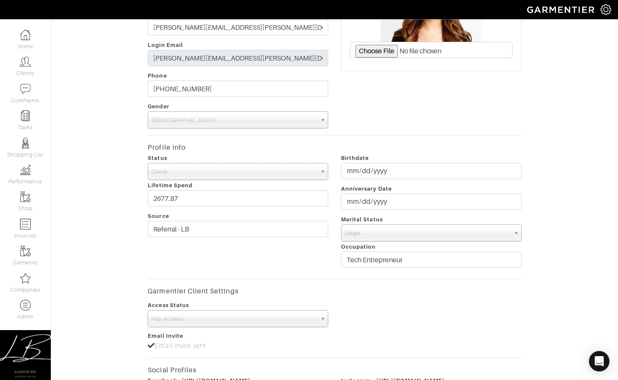
click at [205, 115] on span "[DEMOGRAPHIC_DATA]" at bounding box center [234, 120] width 165 height 17
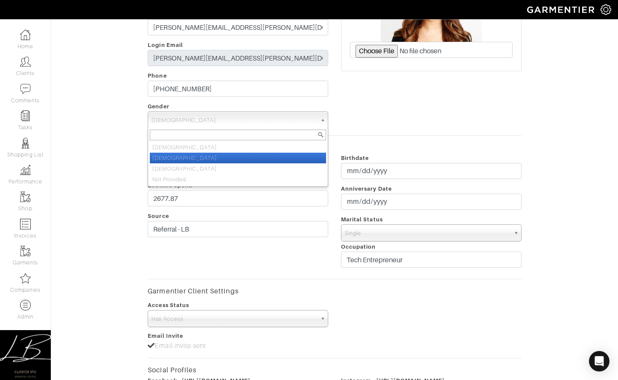
click at [383, 117] on div "Profile Pic" at bounding box center [431, 32] width 193 height 191
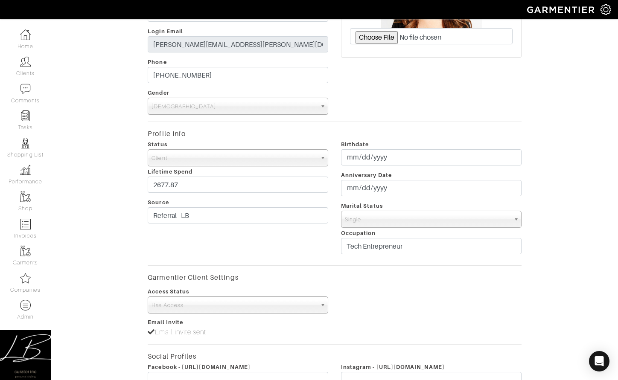
scroll to position [149, 0]
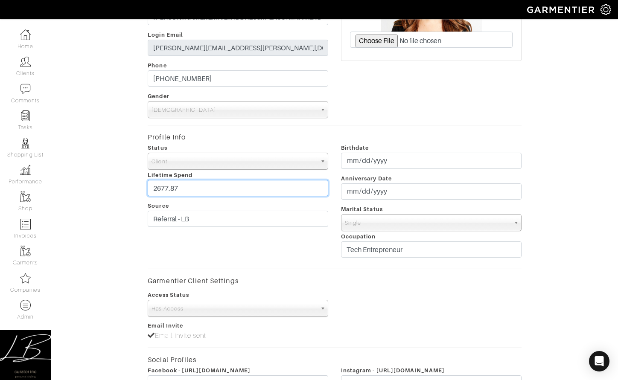
drag, startPoint x: 219, startPoint y: 192, endPoint x: 130, endPoint y: 187, distance: 89.4
click at [130, 187] on div "Edit Lisa Bubes Client Profile First Name Lisa Last Name Bubes Email (Enter an …" at bounding box center [335, 205] width 580 height 585
drag, startPoint x: 130, startPoint y: 187, endPoint x: 131, endPoint y: 196, distance: 8.6
click at [130, 188] on div "Edit Lisa Bubes Client Profile First Name Lisa Last Name Bubes Email (Enter an …" at bounding box center [335, 205] width 580 height 585
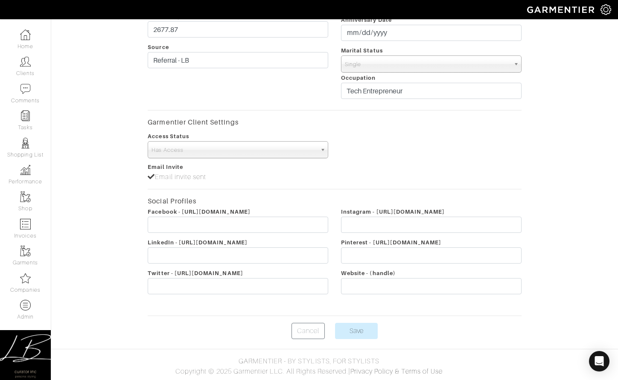
click at [118, 176] on div "Edit Lisa Bubes Client Profile First Name Lisa Last Name Bubes Email (Enter an …" at bounding box center [335, 46] width 580 height 585
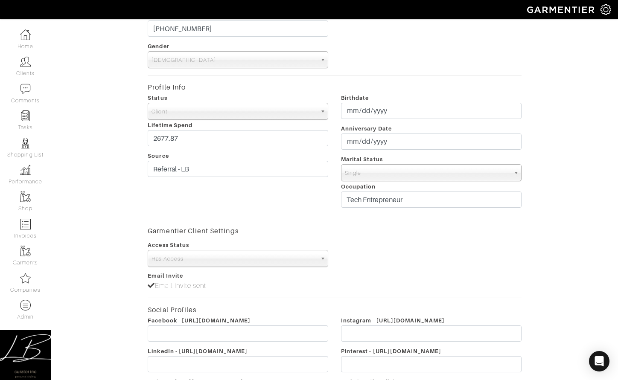
scroll to position [202, 0]
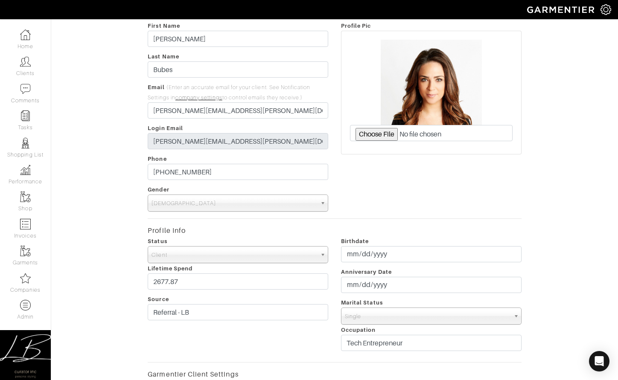
scroll to position [6, 0]
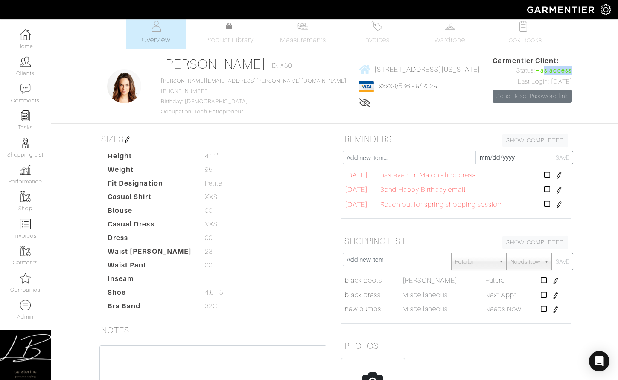
drag, startPoint x: 571, startPoint y: 71, endPoint x: 544, endPoint y: 70, distance: 26.9
click at [544, 70] on span "Has access" at bounding box center [553, 70] width 37 height 9
click at [583, 80] on div "Lisa Bubes Overview Overview Measurements Product Library Invoices Wardrobe Loo…" at bounding box center [309, 251] width 618 height 467
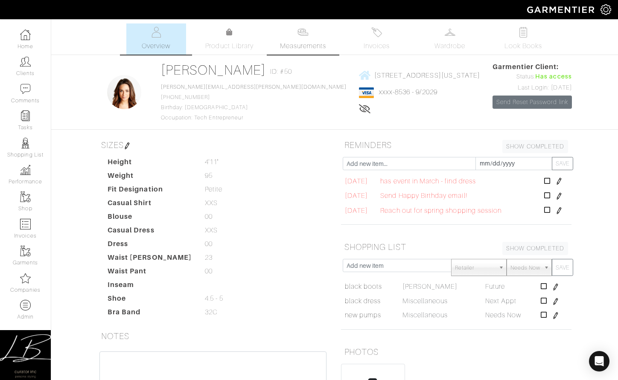
click at [301, 36] on img at bounding box center [303, 32] width 11 height 11
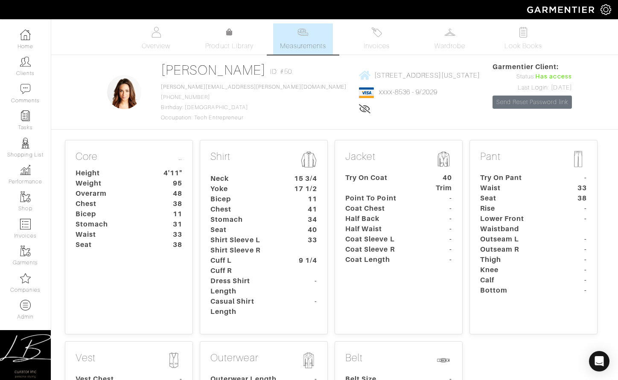
click at [295, 201] on dt "11" at bounding box center [304, 199] width 40 height 10
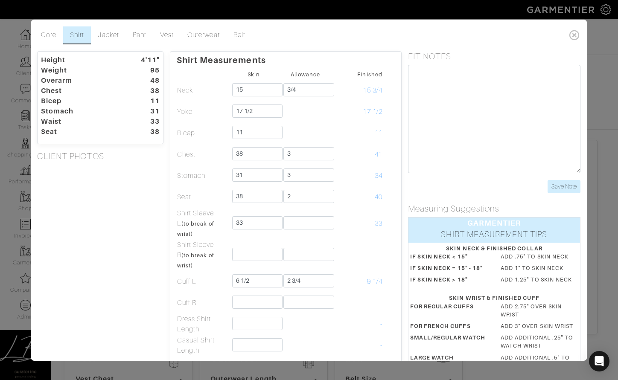
click at [118, 6] on div "Core Shirt Jacket Pant Vest Outerwear Belt Height 4'11" Weight 95 Overarm 48 Ch…" at bounding box center [309, 190] width 618 height 380
click at [570, 32] on icon at bounding box center [576, 34] width 18 height 17
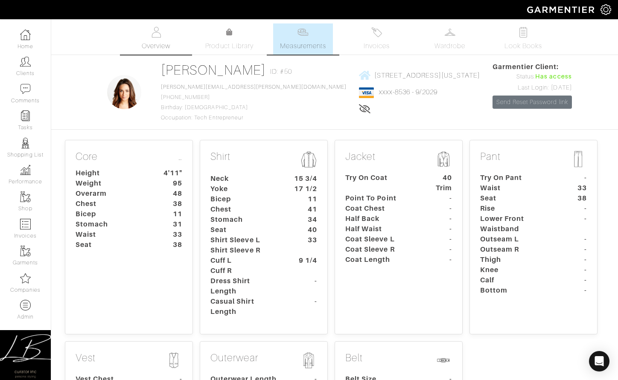
click at [150, 49] on span "Overview" at bounding box center [156, 46] width 29 height 10
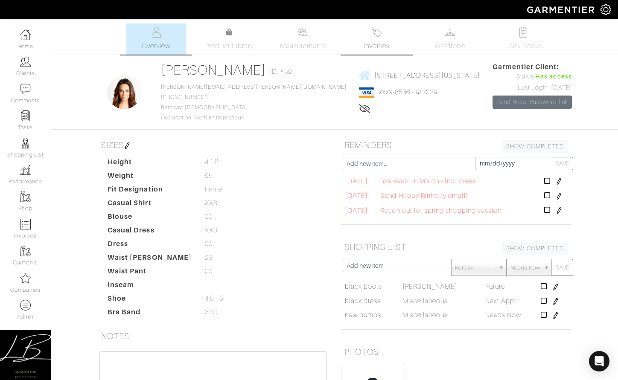
click at [359, 43] on link "Invoices" at bounding box center [377, 38] width 60 height 31
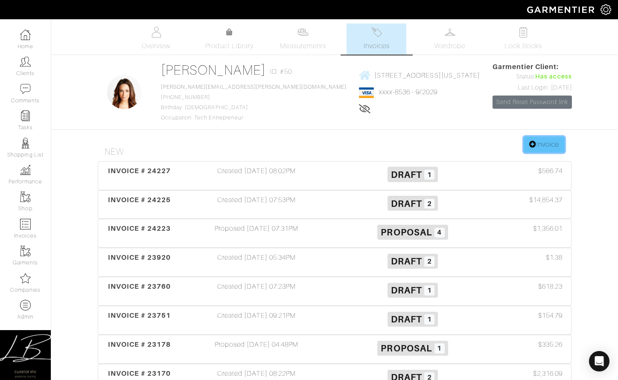
click at [544, 138] on link "Invoice" at bounding box center [544, 145] width 41 height 16
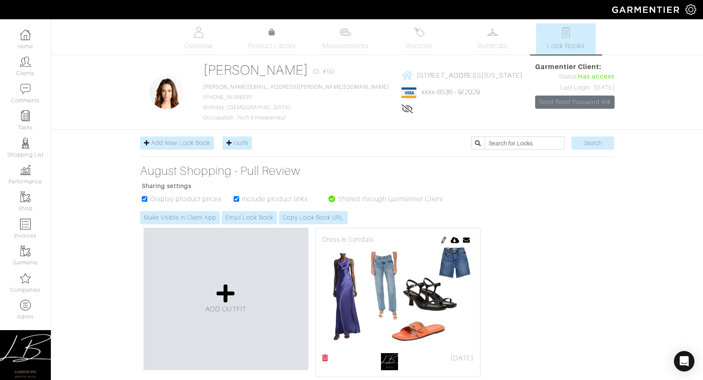
click at [274, 25] on ul "Overview Product Library Measurements Invoices Wardrobe Look Books" at bounding box center [377, 38] width 451 height 31
click at [269, 40] on link "Product Library" at bounding box center [272, 39] width 60 height 24
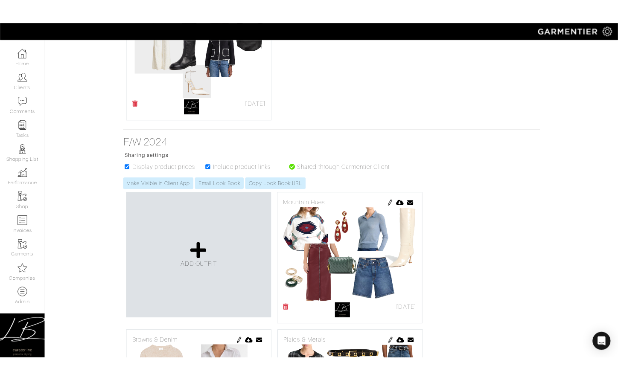
scroll to position [3501, 0]
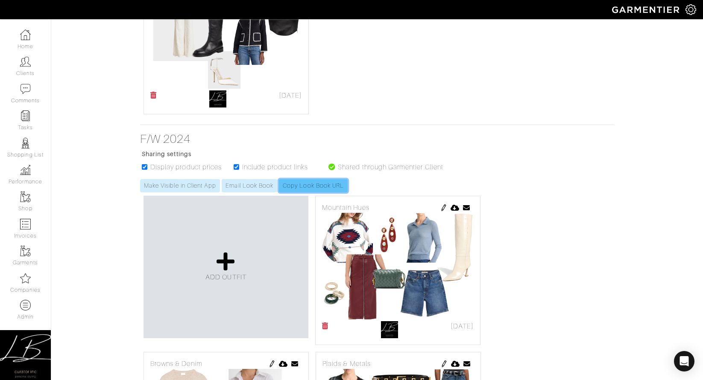
click at [302, 188] on link "Copy Look Book URL" at bounding box center [313, 185] width 69 height 13
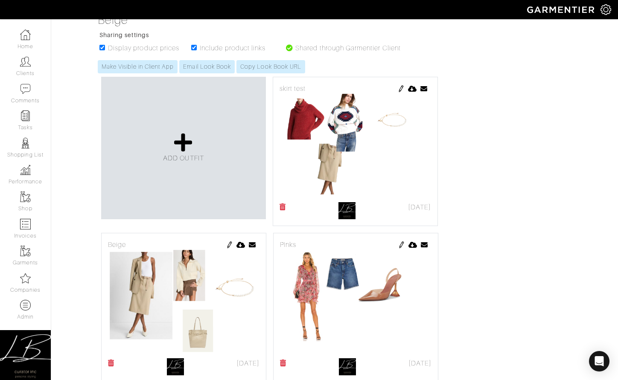
scroll to position [2836, 0]
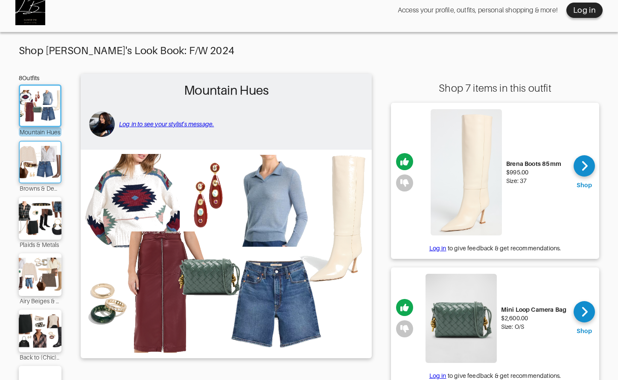
scroll to position [11, 0]
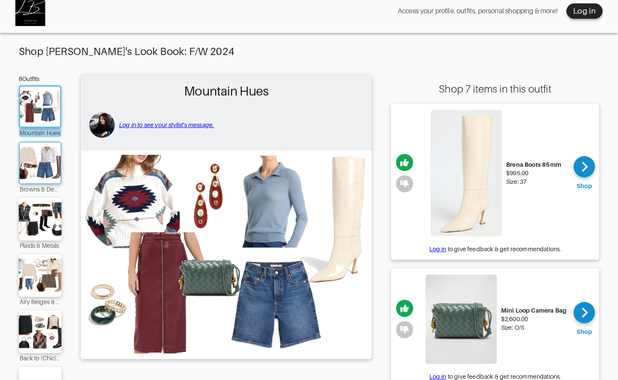
click at [39, 156] on img at bounding box center [40, 163] width 46 height 32
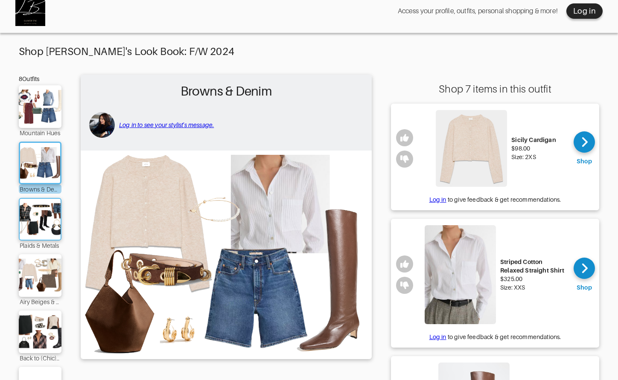
drag, startPoint x: 42, startPoint y: 223, endPoint x: 46, endPoint y: 160, distance: 63.3
click at [42, 223] on img at bounding box center [40, 219] width 46 height 32
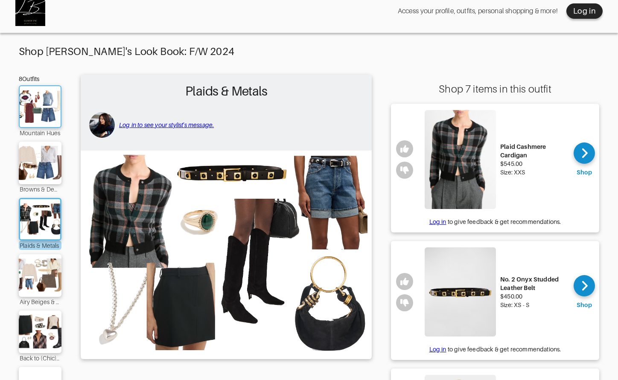
click at [46, 111] on img at bounding box center [40, 107] width 46 height 32
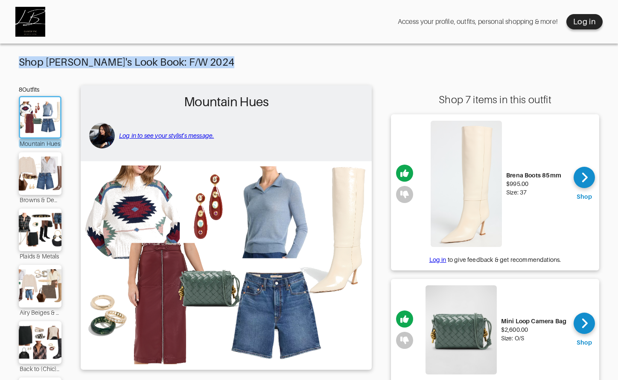
drag, startPoint x: 196, startPoint y: 59, endPoint x: 18, endPoint y: 66, distance: 178.2
click at [19, 66] on div "Shop Lisa's Look Book: F/W 2024" at bounding box center [309, 62] width 581 height 12
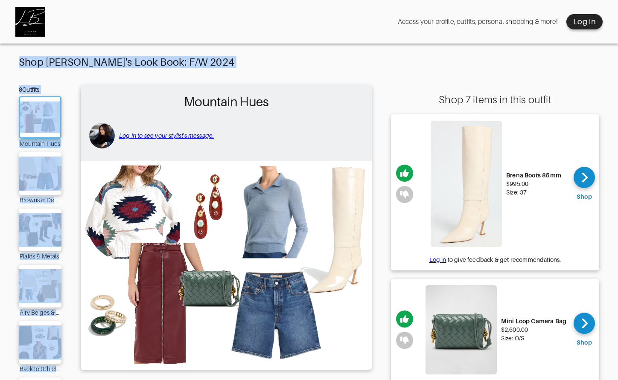
drag, startPoint x: 53, startPoint y: 67, endPoint x: 165, endPoint y: 70, distance: 111.9
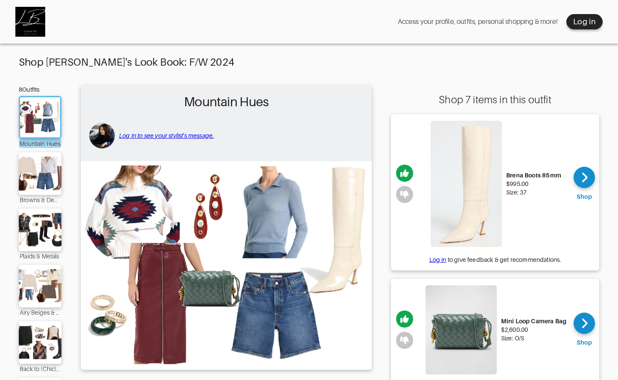
click at [197, 62] on div "Shop Lisa's Look Book: F/W 2024" at bounding box center [309, 62] width 581 height 12
click at [579, 174] on div at bounding box center [584, 177] width 21 height 21
click at [413, 61] on div "Shop Lisa's Look Book: F/W 2024" at bounding box center [309, 62] width 581 height 12
click at [579, 24] on div "Log in" at bounding box center [584, 22] width 23 height 10
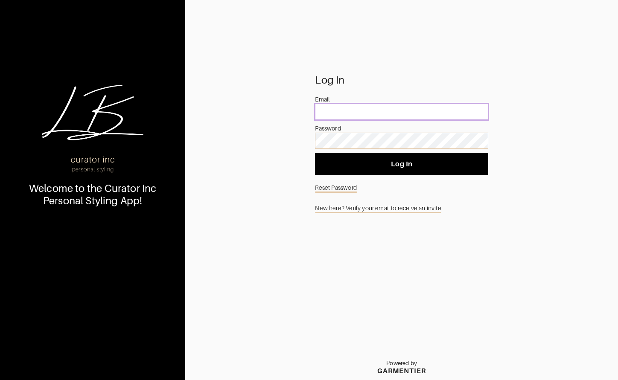
click at [411, 109] on input "email" at bounding box center [401, 112] width 173 height 16
type input "[PERSON_NAME][EMAIL_ADDRESS][PERSON_NAME][DOMAIN_NAME]"
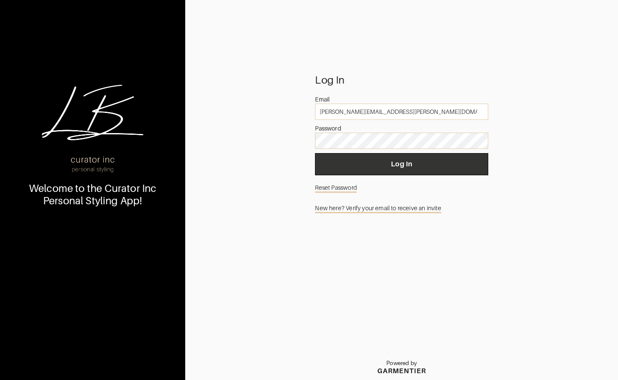
click at [362, 166] on span "Log In" at bounding box center [401, 164] width 159 height 9
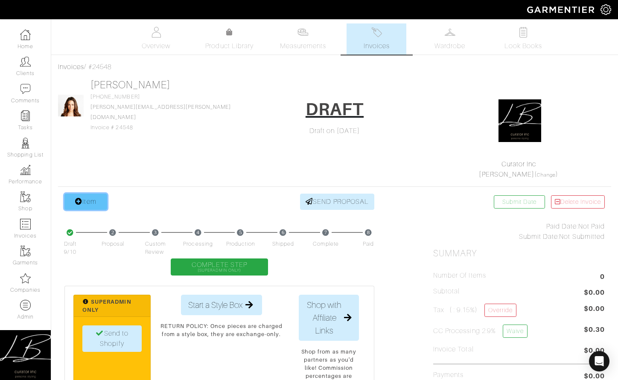
click at [92, 200] on link "Item" at bounding box center [85, 202] width 43 height 16
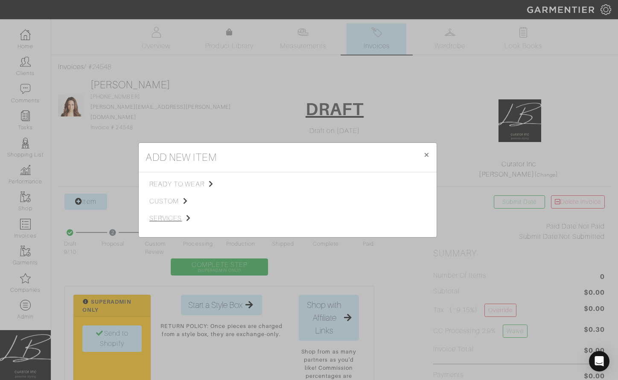
click at [161, 222] on span "services" at bounding box center [192, 218] width 86 height 10
click at [259, 184] on span "Styling Service" at bounding box center [269, 183] width 42 height 7
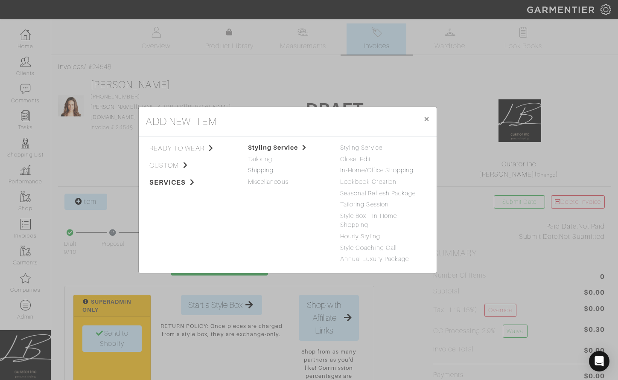
click at [372, 237] on link "Hourly Styling" at bounding box center [360, 236] width 40 height 7
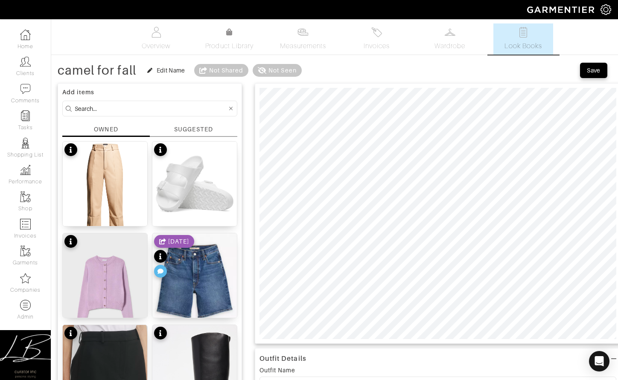
click at [192, 129] on div "SUGGESTED" at bounding box center [193, 129] width 38 height 9
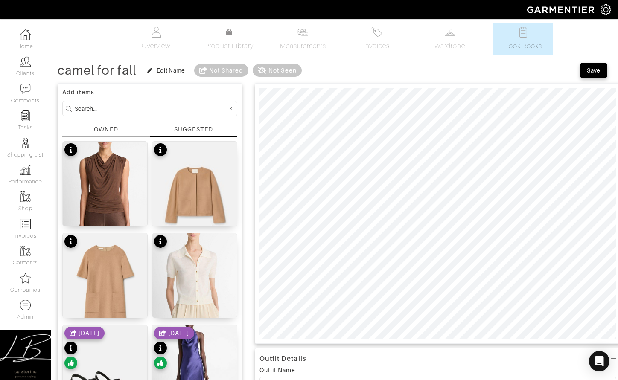
click at [105, 129] on div "OWNED" at bounding box center [106, 129] width 24 height 9
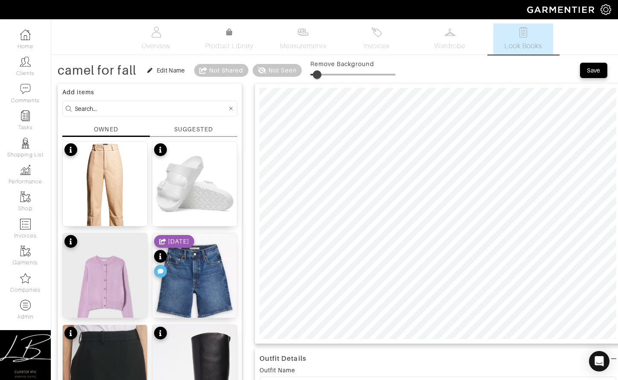
drag, startPoint x: 309, startPoint y: 73, endPoint x: 329, endPoint y: 74, distance: 20.1
click at [318, 73] on span at bounding box center [317, 74] width 9 height 9
drag, startPoint x: 314, startPoint y: 73, endPoint x: 319, endPoint y: 73, distance: 5.6
click at [320, 73] on span at bounding box center [319, 74] width 9 height 9
click at [321, 73] on span at bounding box center [320, 74] width 9 height 9
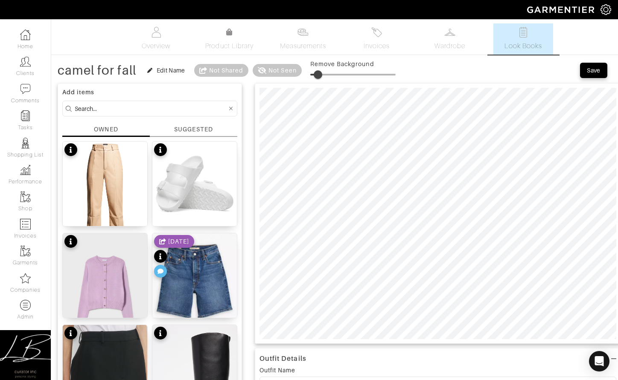
click at [319, 72] on span at bounding box center [318, 74] width 9 height 9
click at [321, 73] on span at bounding box center [320, 74] width 9 height 9
click at [320, 75] on span at bounding box center [319, 74] width 9 height 9
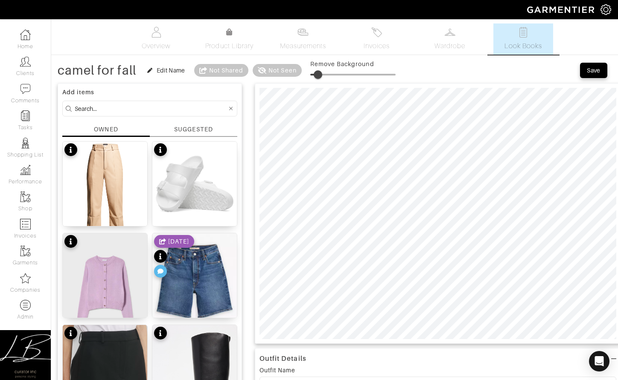
type input "11"
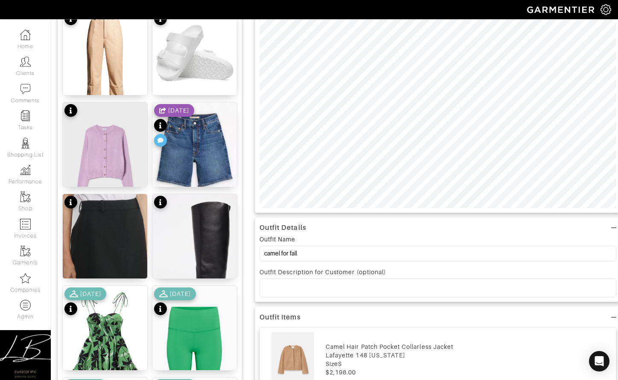
scroll to position [142, 0]
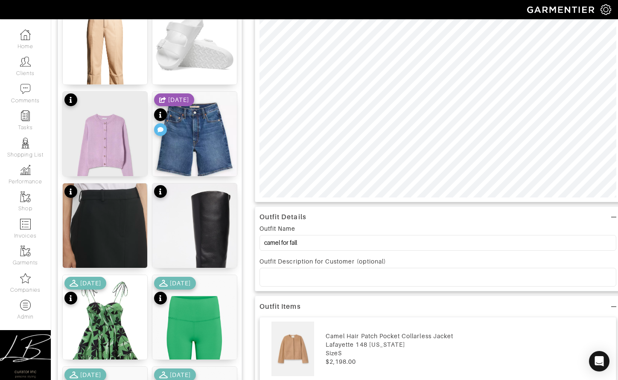
click at [405, 281] on p at bounding box center [437, 278] width 343 height 8
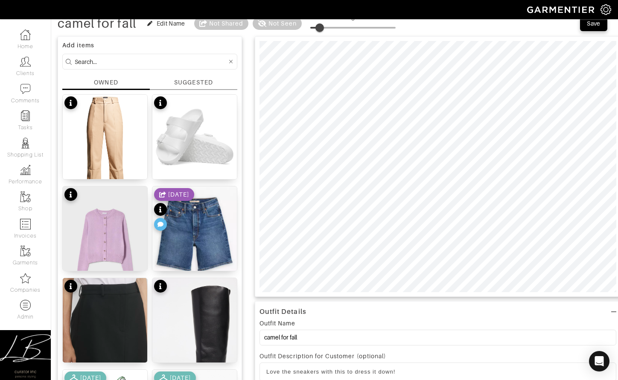
scroll to position [0, 0]
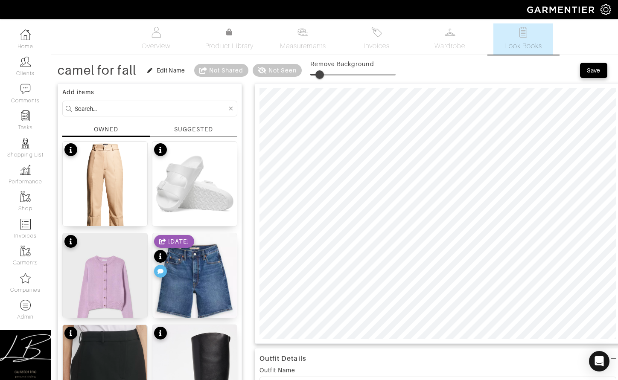
click at [115, 109] on input at bounding box center [151, 108] width 152 height 11
type input "bag"
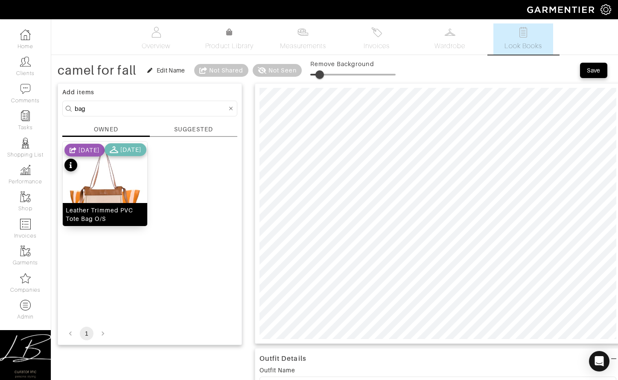
click at [117, 197] on img at bounding box center [105, 197] width 85 height 111
type input "9"
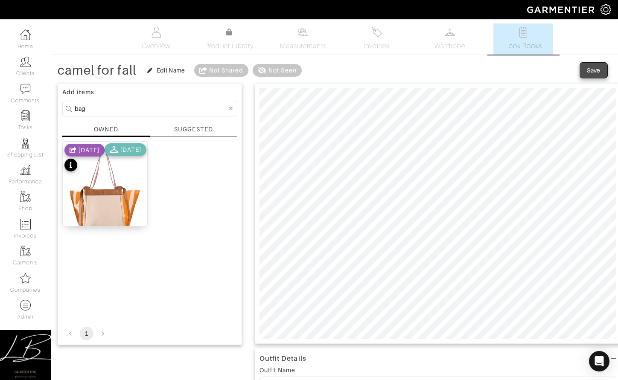
click at [593, 71] on div "Save" at bounding box center [594, 70] width 14 height 9
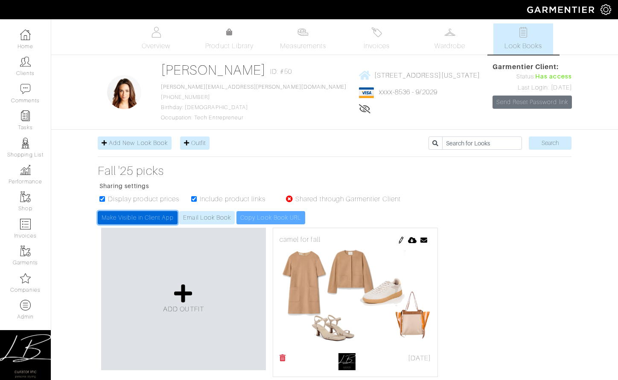
click at [159, 218] on link "Make Visible in Client App" at bounding box center [138, 217] width 80 height 13
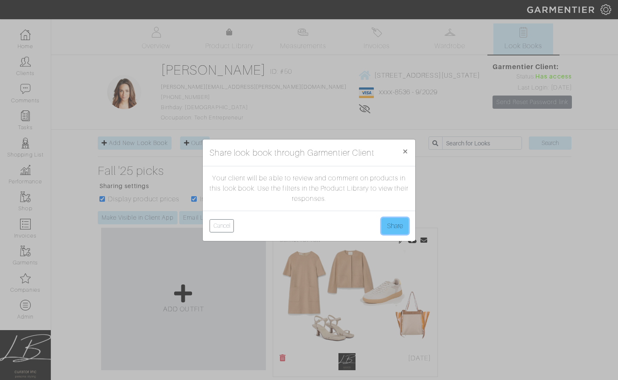
click at [386, 227] on button "Share" at bounding box center [395, 226] width 27 height 16
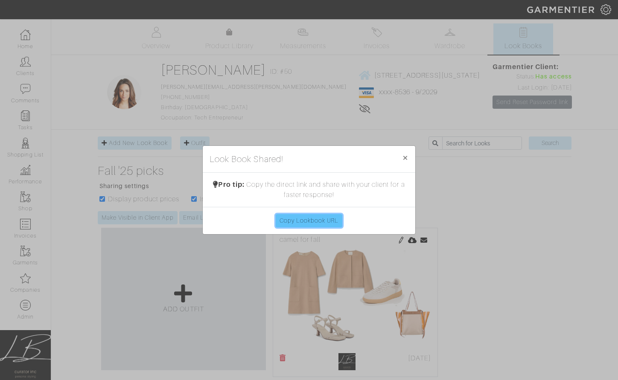
click at [300, 222] on link "Copy Lookbook URL" at bounding box center [309, 220] width 67 height 13
click at [400, 158] on button "× Close" at bounding box center [405, 158] width 20 height 24
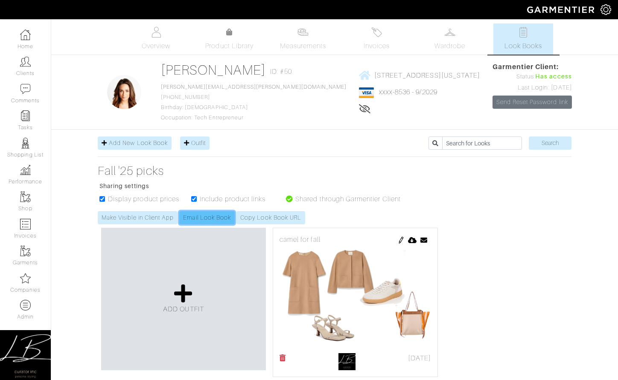
click at [217, 219] on link "Email Look Book" at bounding box center [207, 217] width 56 height 13
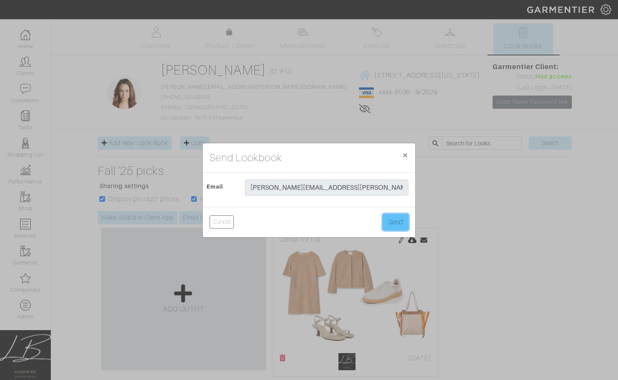
click at [388, 219] on button "Send" at bounding box center [396, 222] width 26 height 16
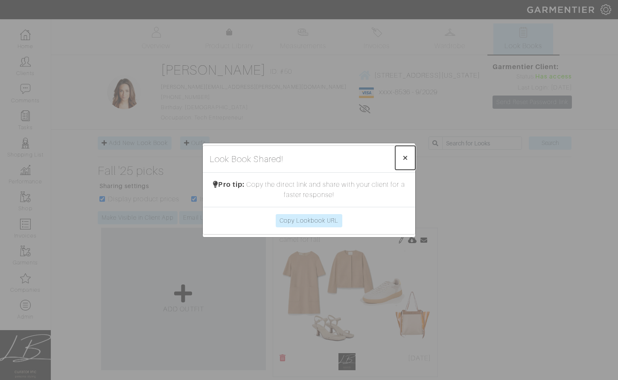
click at [408, 158] on span "×" at bounding box center [405, 158] width 6 height 12
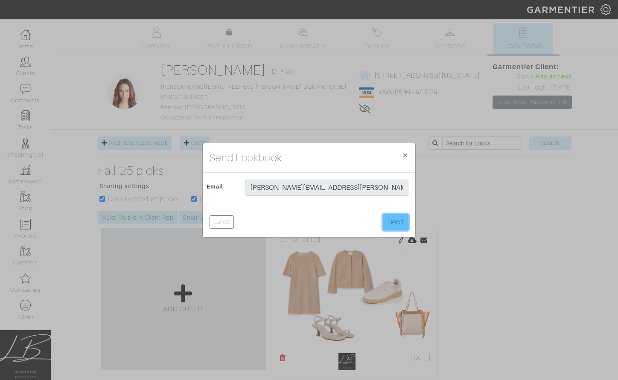
click at [395, 227] on button "Send" at bounding box center [396, 222] width 26 height 16
